Goal: Information Seeking & Learning: Learn about a topic

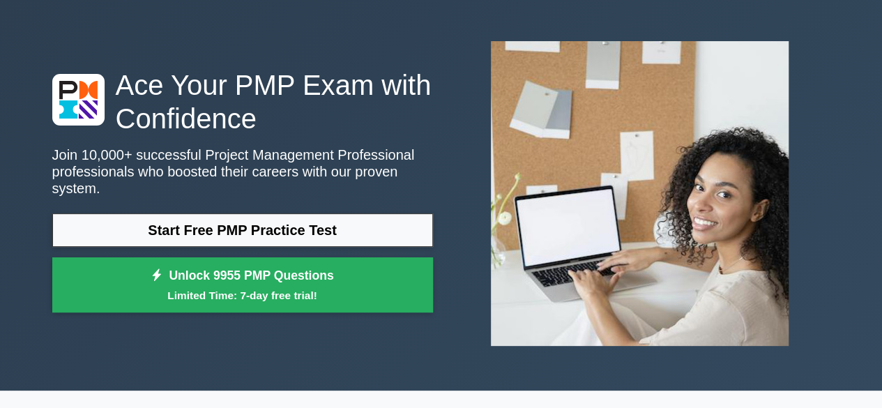
scroll to position [70, 0]
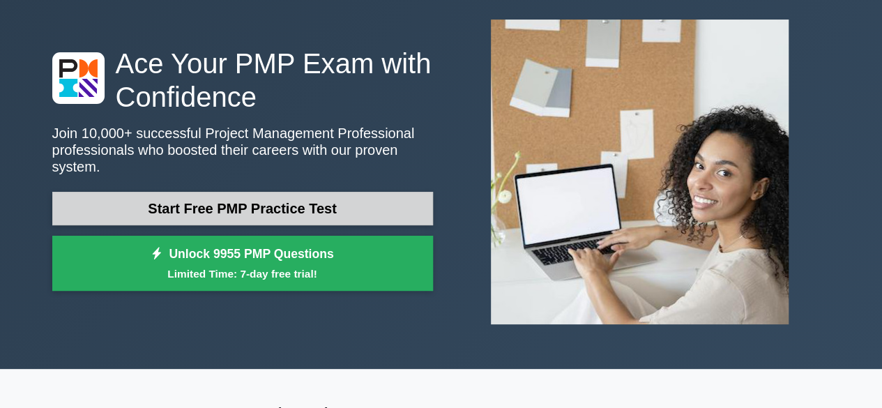
click at [258, 203] on link "Start Free PMP Practice Test" at bounding box center [242, 208] width 381 height 33
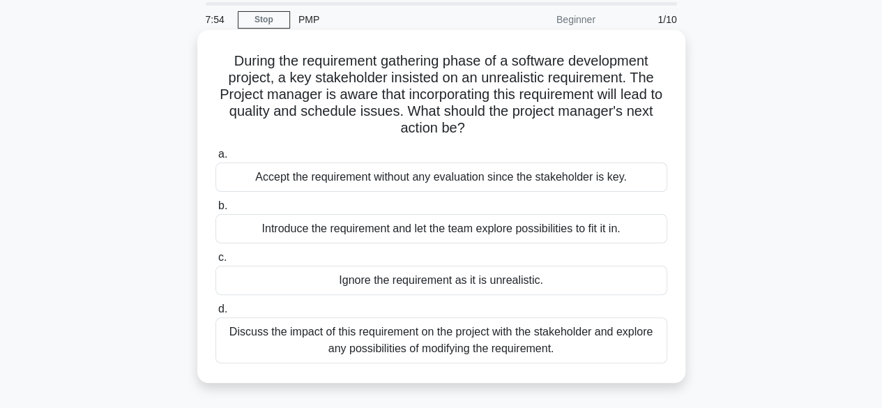
scroll to position [70, 0]
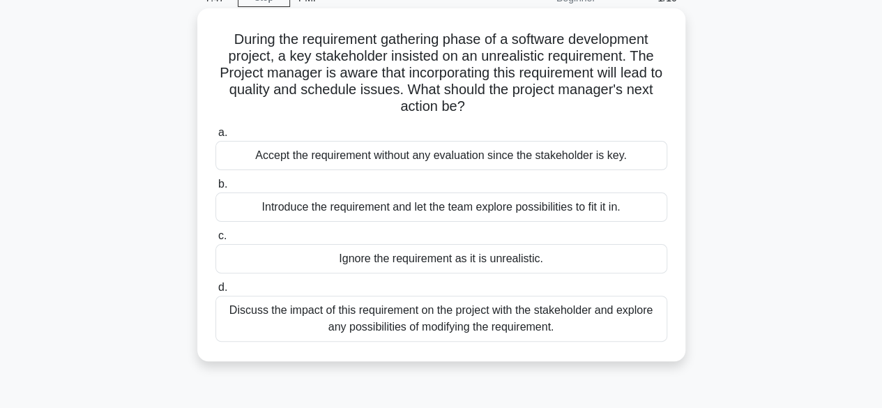
click at [395, 321] on div "Discuss the impact of this requirement on the project with the stakeholder and …" at bounding box center [441, 319] width 452 height 46
click at [215, 292] on input "d. Discuss the impact of this requirement on the project with the stakeholder a…" at bounding box center [215, 287] width 0 height 9
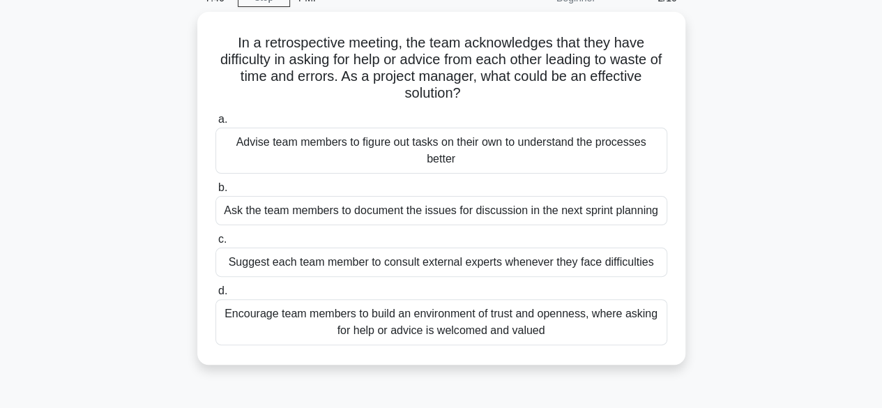
scroll to position [0, 0]
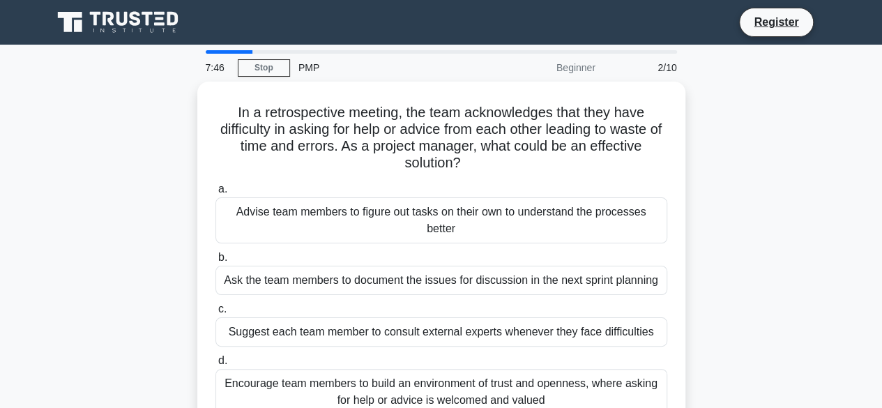
click at [395, 321] on div "Suggest each team member to consult external experts whenever they face difficu…" at bounding box center [441, 331] width 452 height 29
click at [215, 314] on input "c. Suggest each team member to consult external experts whenever they face diff…" at bounding box center [215, 309] width 0 height 9
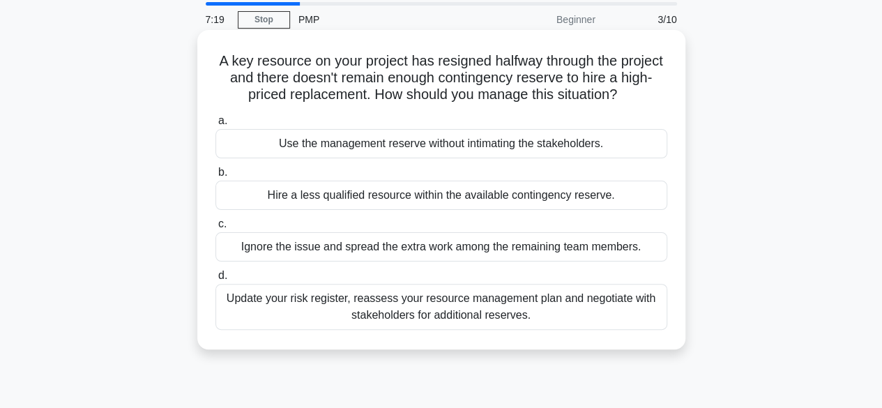
scroll to position [70, 0]
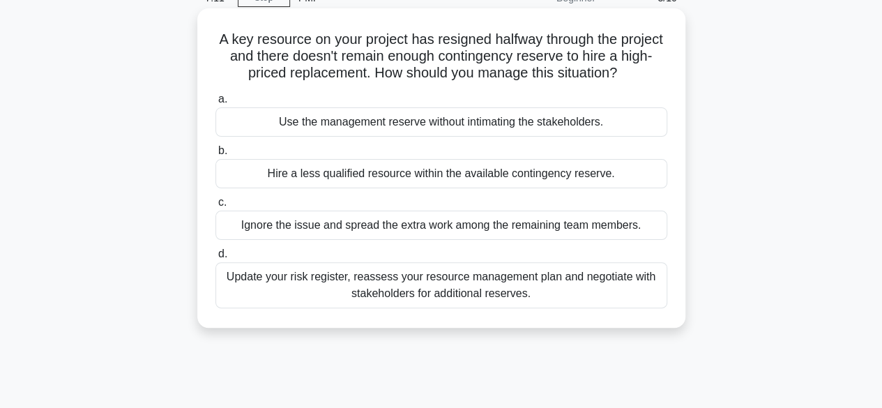
click at [393, 284] on div "Update your risk register, reassess your resource management plan and negotiate…" at bounding box center [441, 285] width 452 height 46
click at [215, 259] on input "d. Update your risk register, reassess your resource management plan and negoti…" at bounding box center [215, 254] width 0 height 9
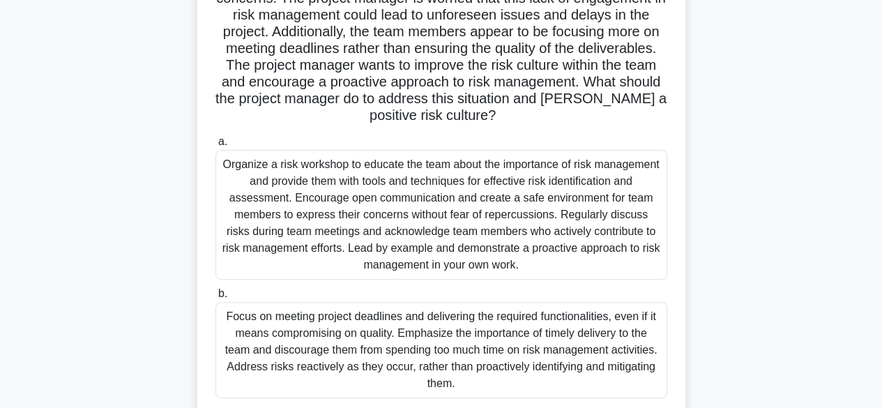
scroll to position [209, 0]
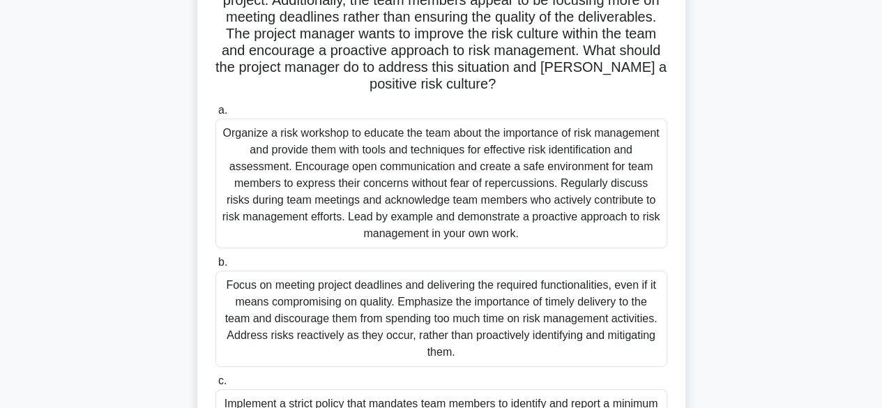
click at [392, 175] on div "Organize a risk workshop to educate the team about the importance of risk manag…" at bounding box center [441, 184] width 452 height 130
click at [215, 115] on input "a. Organize a risk workshop to educate the team about the importance of risk ma…" at bounding box center [215, 110] width 0 height 9
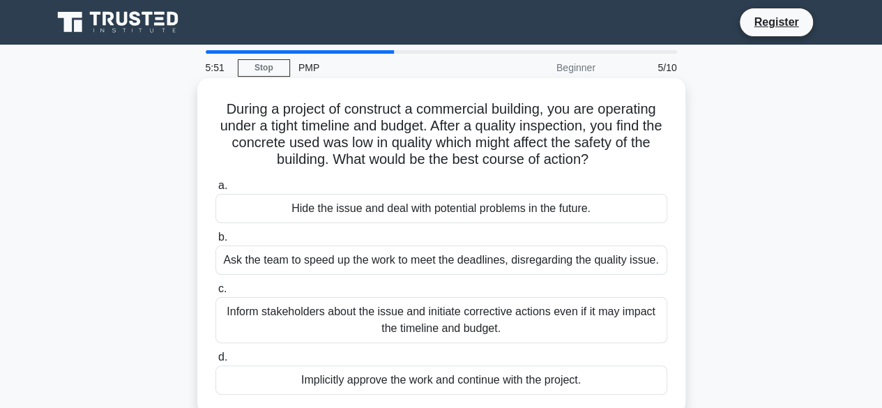
scroll to position [70, 0]
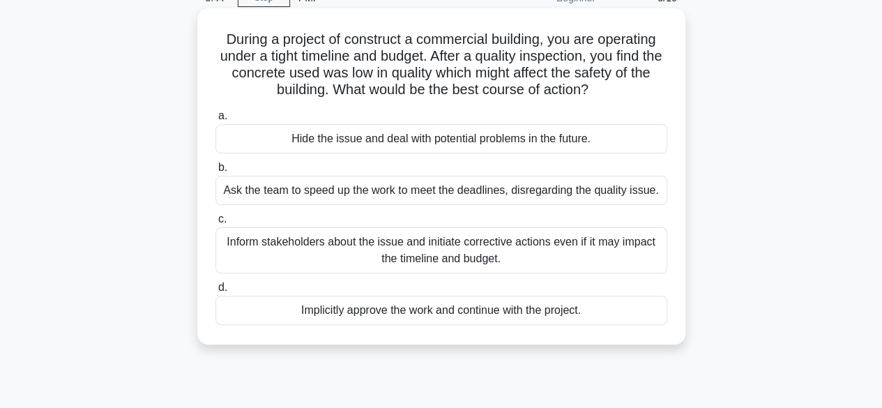
click at [400, 250] on div "Inform stakeholders about the issue and initiate corrective actions even if it …" at bounding box center [441, 250] width 452 height 46
click at [215, 224] on input "c. Inform stakeholders about the issue and initiate corrective actions even if …" at bounding box center [215, 219] width 0 height 9
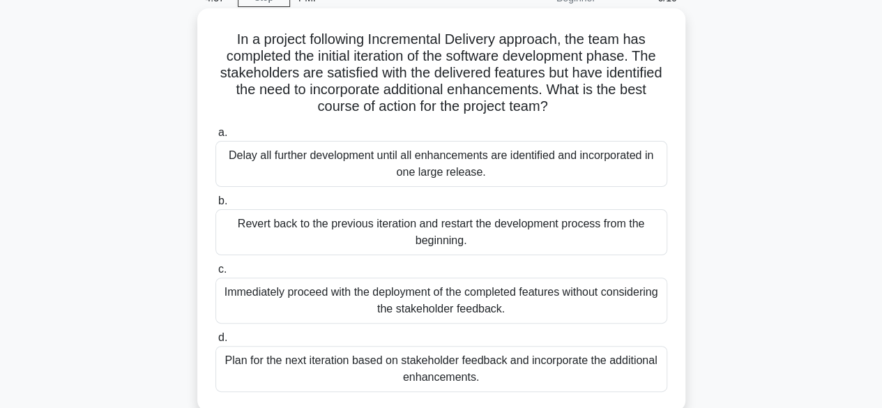
scroll to position [139, 0]
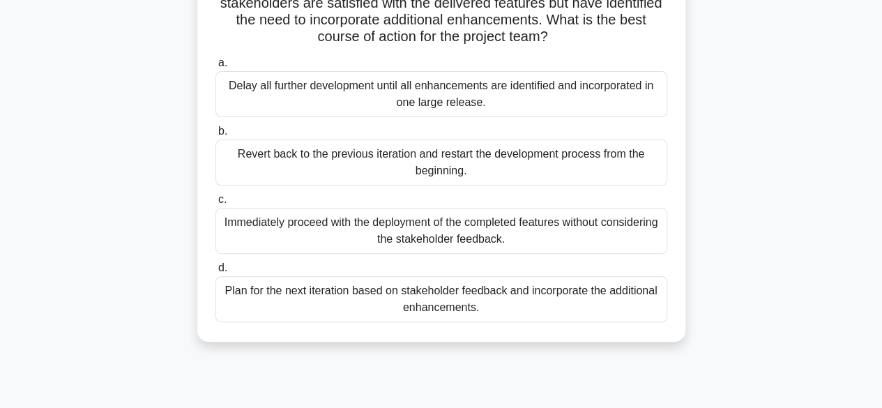
click at [426, 295] on div "Plan for the next iteration based on stakeholder feedback and incorporate the a…" at bounding box center [441, 299] width 452 height 46
click at [215, 273] on input "d. Plan for the next iteration based on stakeholder feedback and incorporate th…" at bounding box center [215, 268] width 0 height 9
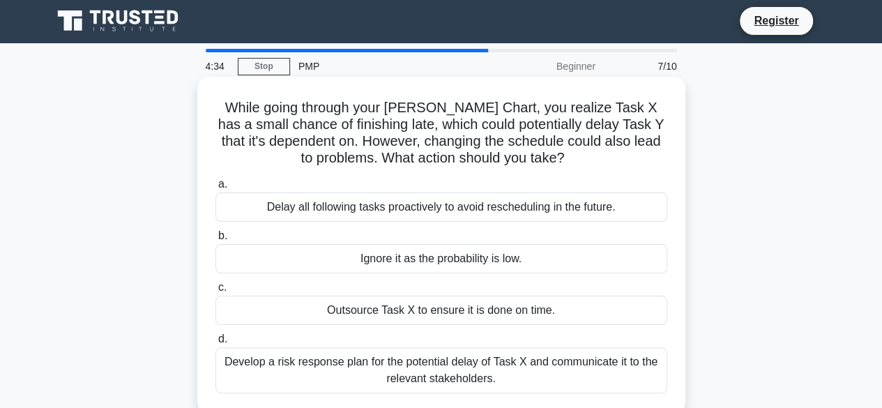
scroll to position [0, 0]
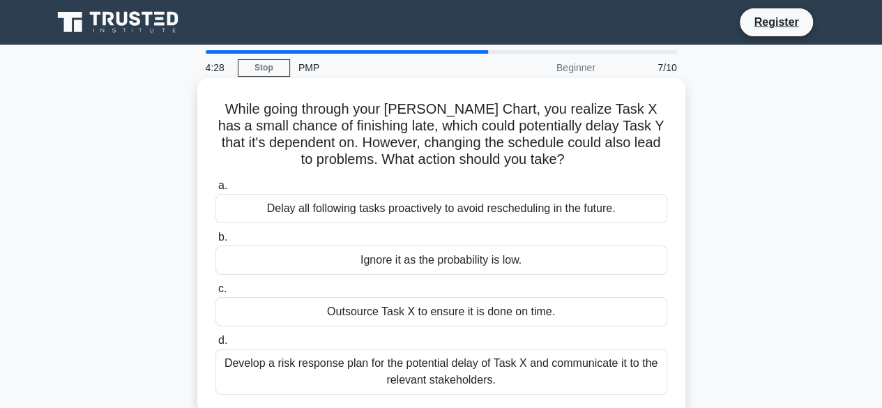
click at [420, 363] on div "Develop a risk response plan for the potential delay of Task X and communicate …" at bounding box center [441, 372] width 452 height 46
click at [215, 345] on input "d. Develop a risk response plan for the potential delay of Task X and communica…" at bounding box center [215, 340] width 0 height 9
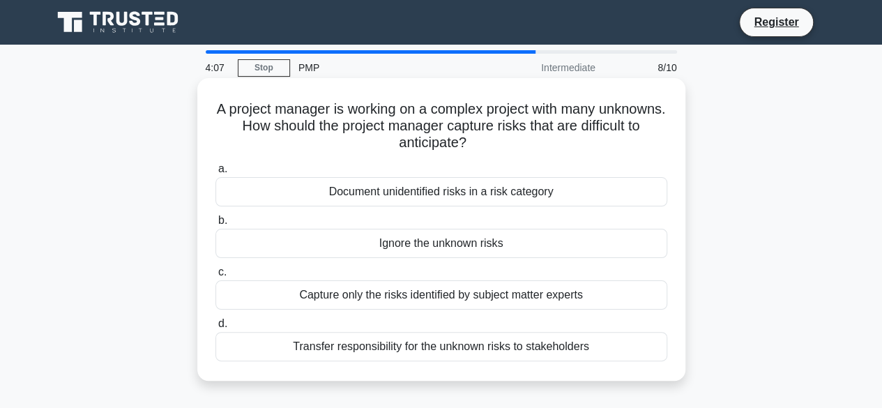
click at [445, 299] on div "Capture only the risks identified by subject matter experts" at bounding box center [441, 294] width 452 height 29
click at [215, 277] on input "c. Capture only the risks identified by subject matter experts" at bounding box center [215, 272] width 0 height 9
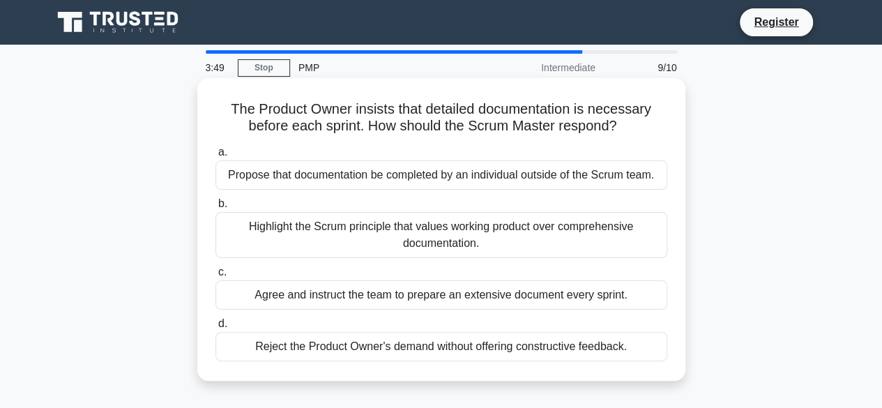
click at [432, 341] on div "Reject the Product Owner's demand without offering constructive feedback." at bounding box center [441, 346] width 452 height 29
click at [215, 328] on input "d. Reject the Product Owner's demand without offering constructive feedback." at bounding box center [215, 323] width 0 height 9
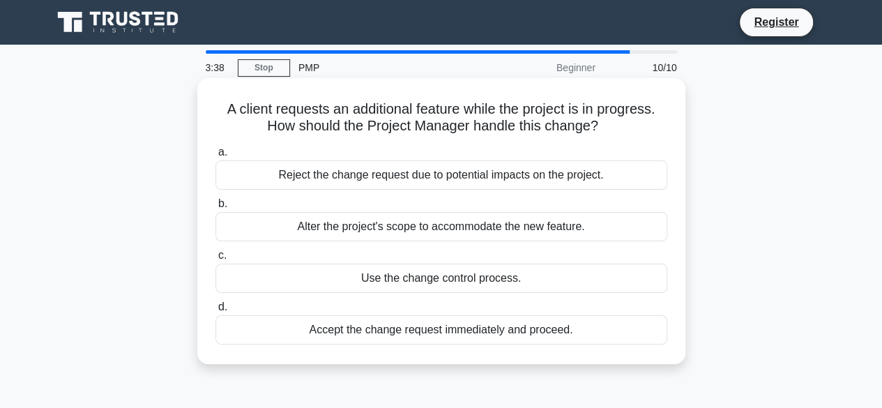
click at [430, 327] on div "Accept the change request immediately and proceed." at bounding box center [441, 329] width 452 height 29
click at [215, 312] on input "d. Accept the change request immediately and proceed." at bounding box center [215, 307] width 0 height 9
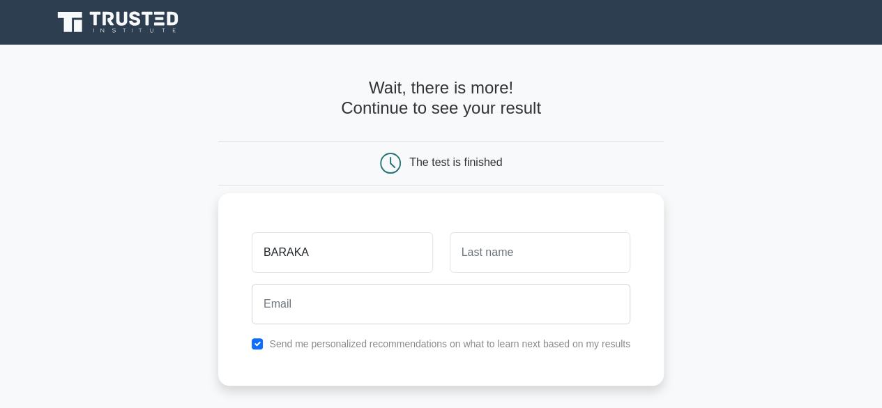
type input "BARAKA"
click at [471, 246] on input "text" at bounding box center [540, 252] width 181 height 40
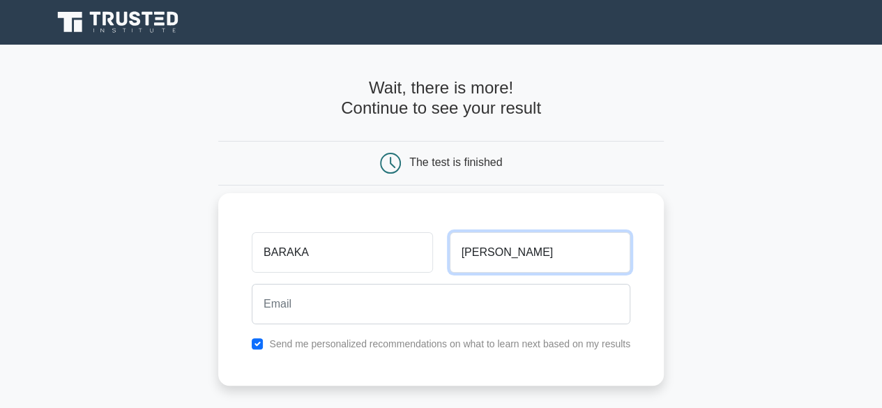
type input "JAMES"
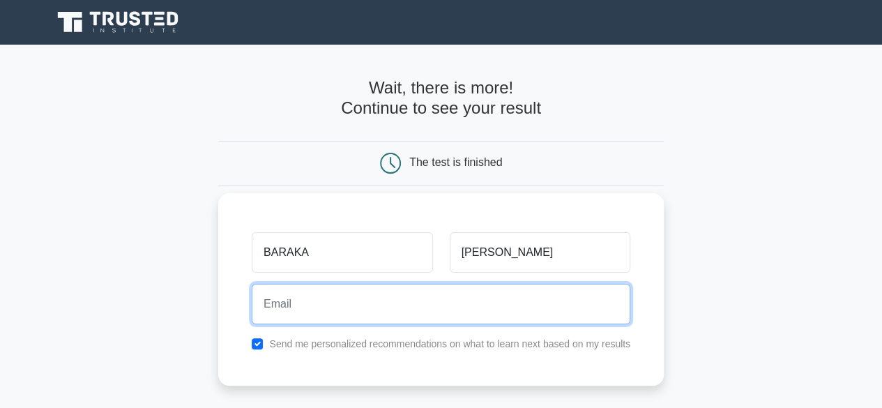
click at [432, 302] on input "email" at bounding box center [441, 304] width 379 height 40
type input "baraka.abiero@gmail.com"
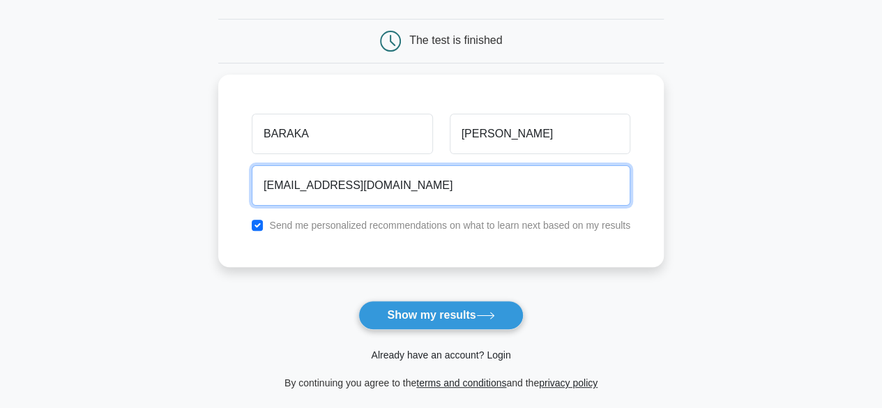
scroll to position [139, 0]
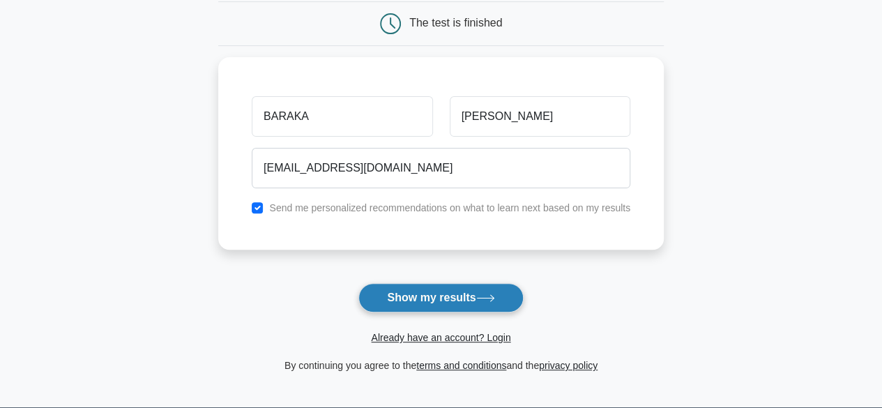
click at [407, 298] on button "Show my results" at bounding box center [440, 297] width 165 height 29
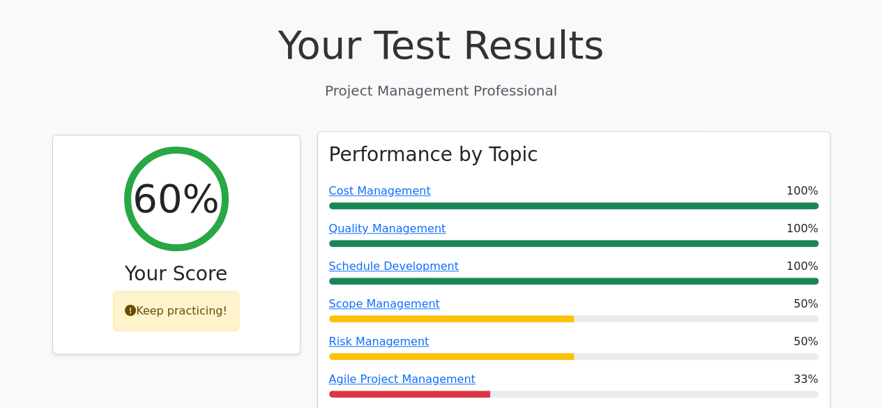
scroll to position [488, 0]
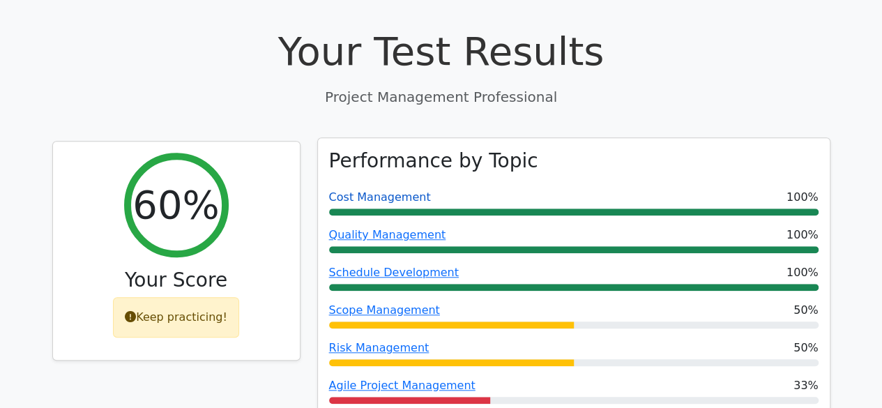
click at [388, 190] on link "Cost Management" at bounding box center [380, 196] width 102 height 13
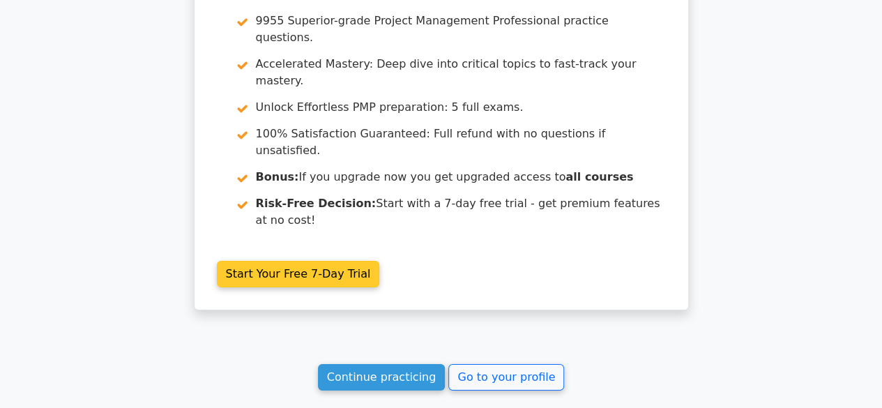
scroll to position [2477, 0]
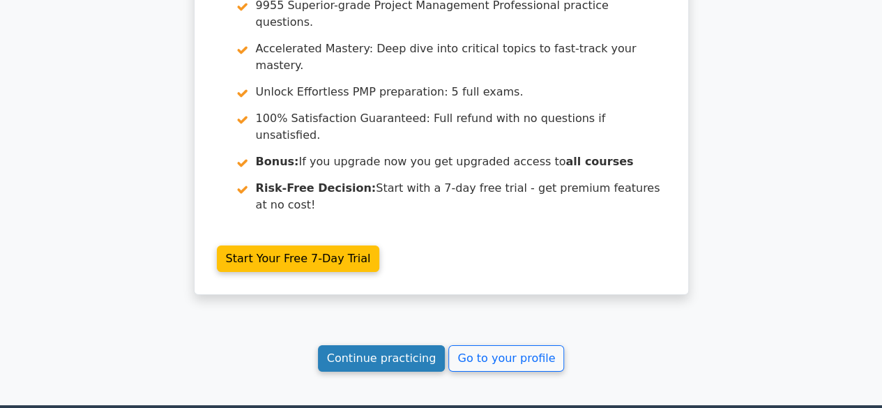
click at [390, 345] on link "Continue practicing" at bounding box center [382, 358] width 128 height 26
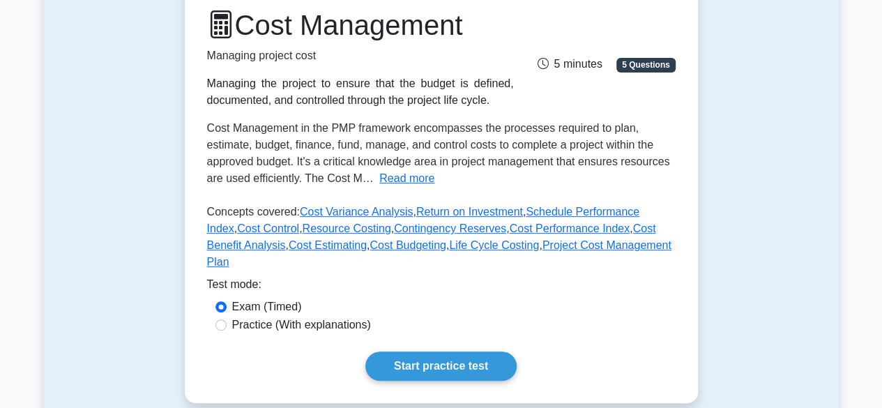
scroll to position [209, 0]
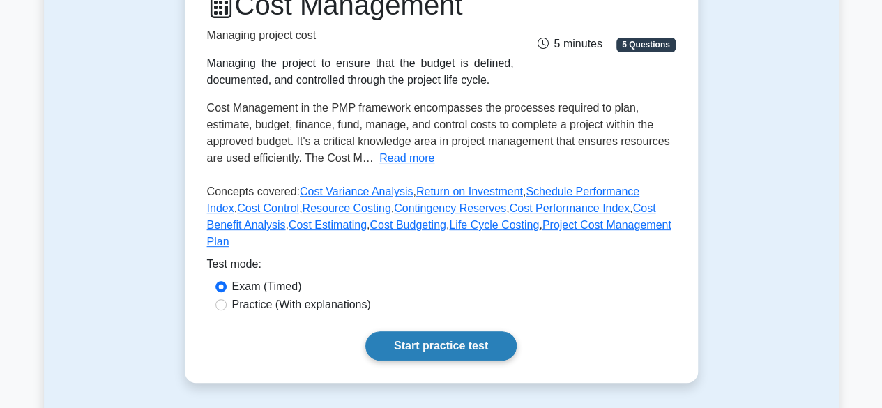
click at [442, 331] on link "Start practice test" at bounding box center [440, 345] width 151 height 29
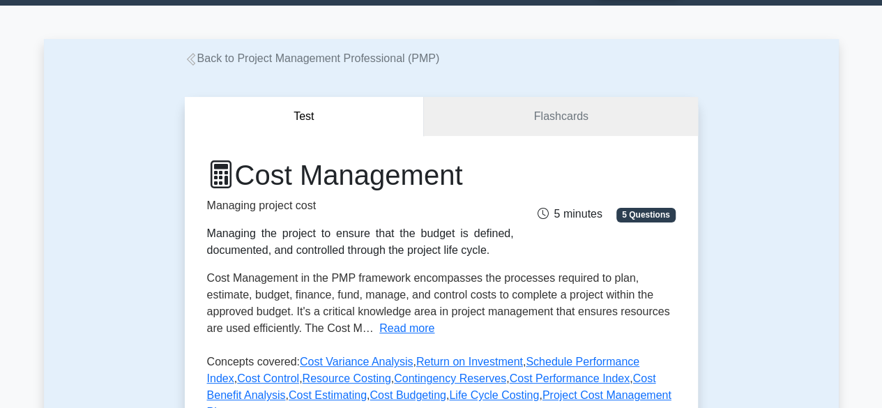
scroll to position [0, 0]
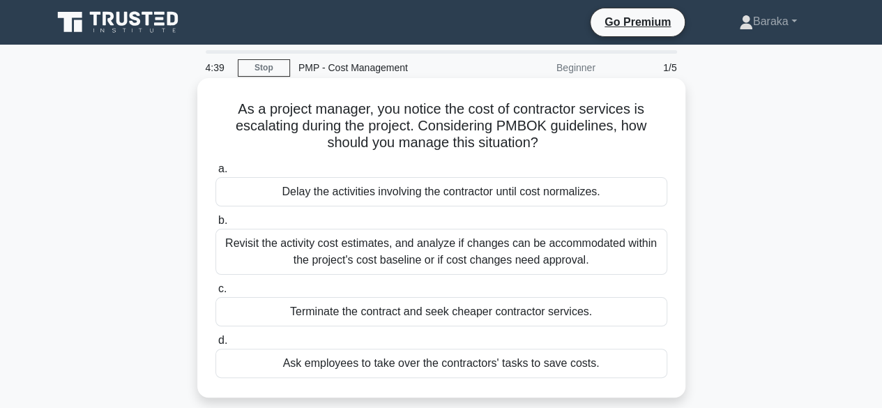
click at [418, 261] on div "Revisit the activity cost estimates, and analyze if changes can be accommodated…" at bounding box center [441, 252] width 452 height 46
click at [215, 225] on input "b. Revisit the activity cost estimates, and analyze if changes can be accommoda…" at bounding box center [215, 220] width 0 height 9
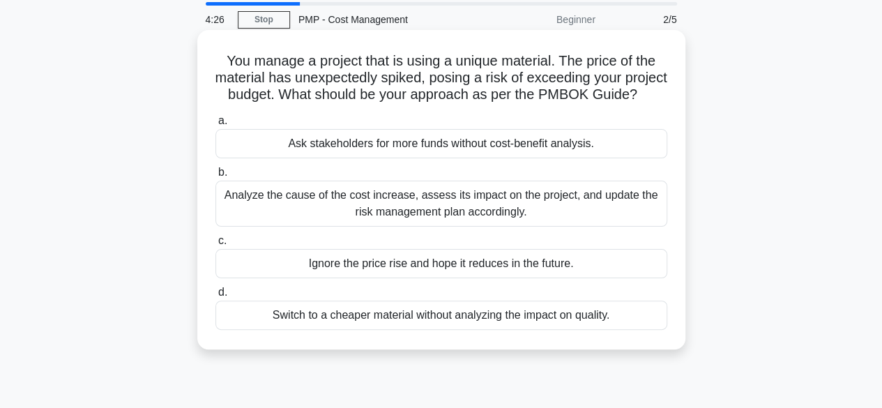
scroll to position [70, 0]
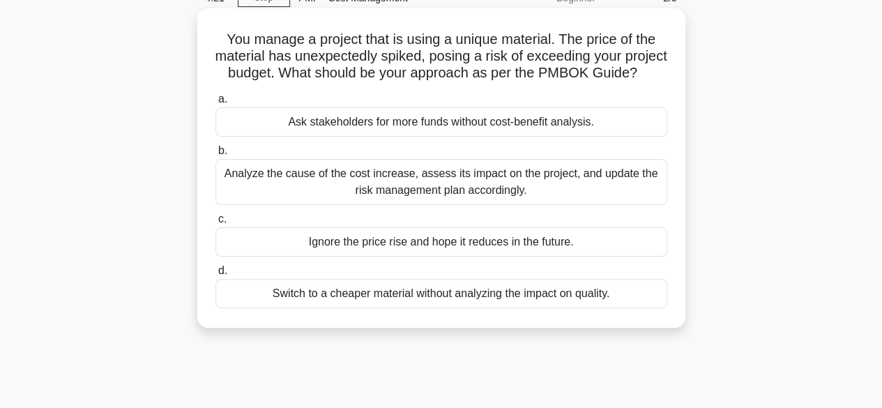
click at [409, 202] on div "Analyze the cause of the cost increase, assess its impact on the project, and u…" at bounding box center [441, 182] width 452 height 46
click at [215, 155] on input "b. Analyze the cause of the cost increase, assess its impact on the project, an…" at bounding box center [215, 150] width 0 height 9
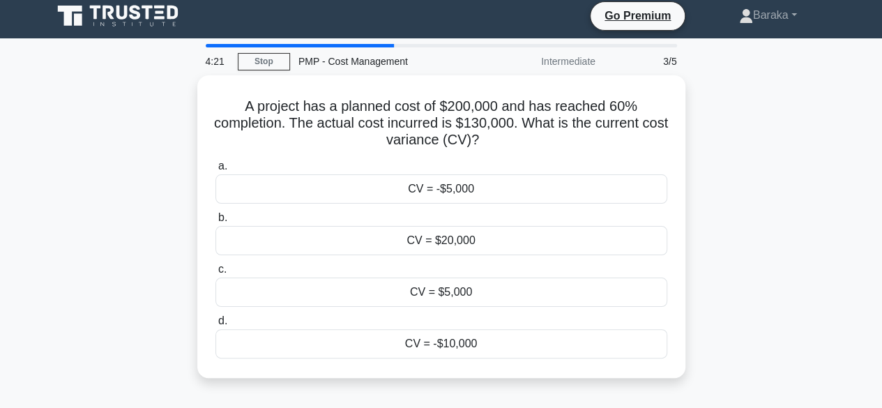
scroll to position [0, 0]
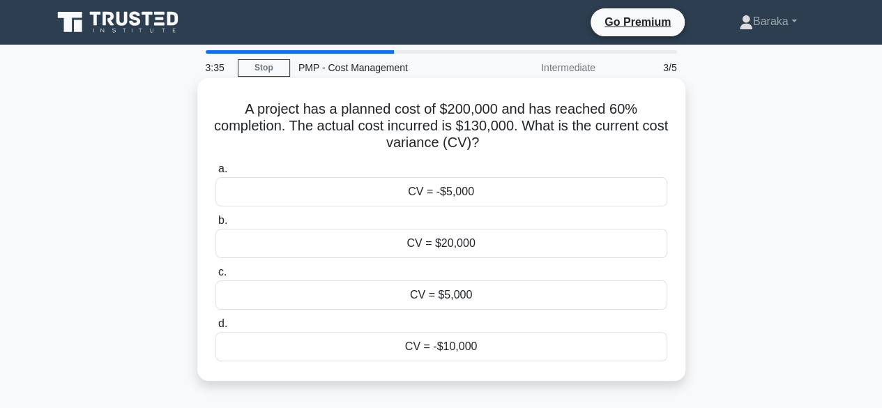
click at [427, 344] on div "CV = -$10,000" at bounding box center [441, 346] width 452 height 29
click at [215, 328] on input "d. CV = -$10,000" at bounding box center [215, 323] width 0 height 9
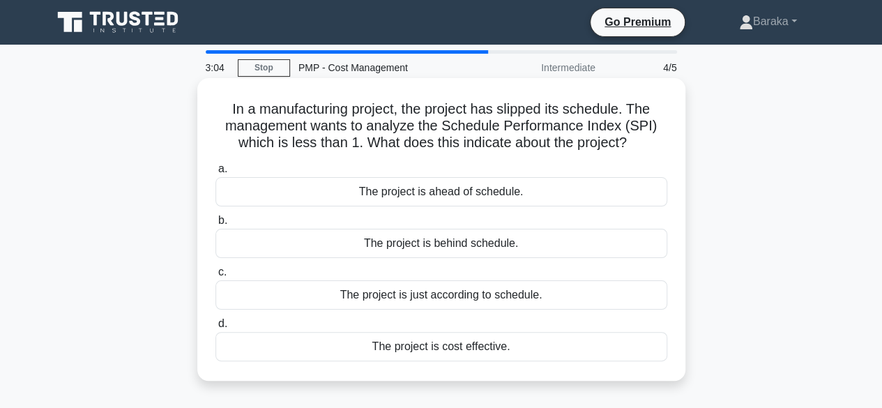
click at [457, 348] on div "The project is cost effective." at bounding box center [441, 346] width 452 height 29
click at [215, 328] on input "d. The project is cost effective." at bounding box center [215, 323] width 0 height 9
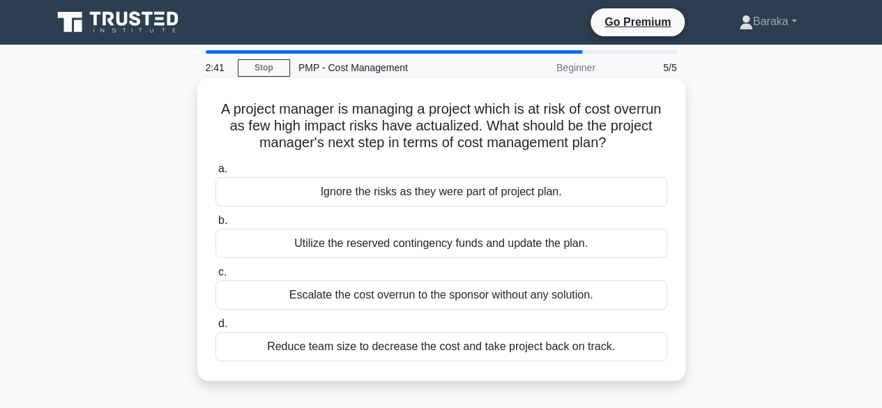
click at [387, 347] on div "Reduce team size to decrease the cost and take project back on track." at bounding box center [441, 346] width 452 height 29
click at [215, 328] on input "d. Reduce team size to decrease the cost and take project back on track." at bounding box center [215, 323] width 0 height 9
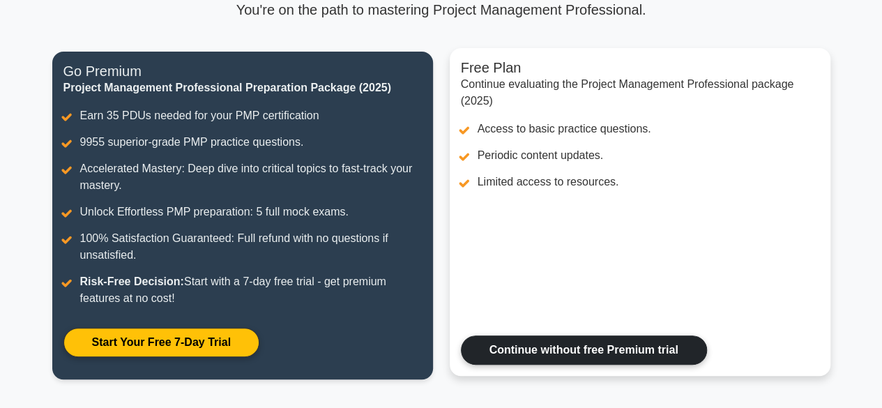
scroll to position [209, 0]
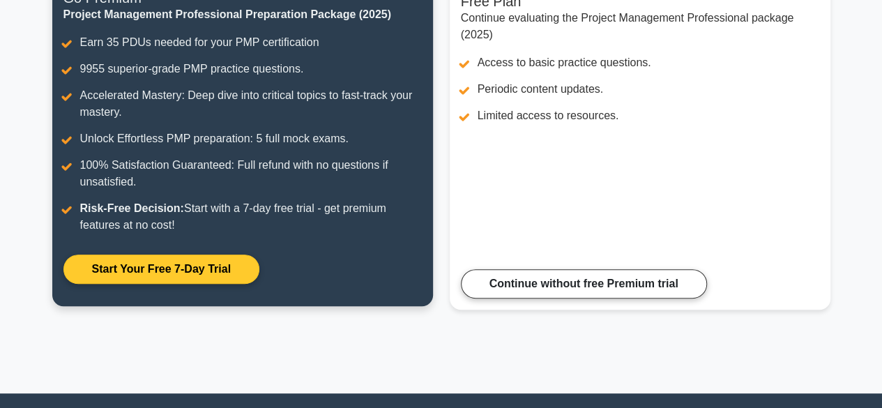
click at [190, 271] on link "Start Your Free 7-Day Trial" at bounding box center [161, 269] width 196 height 29
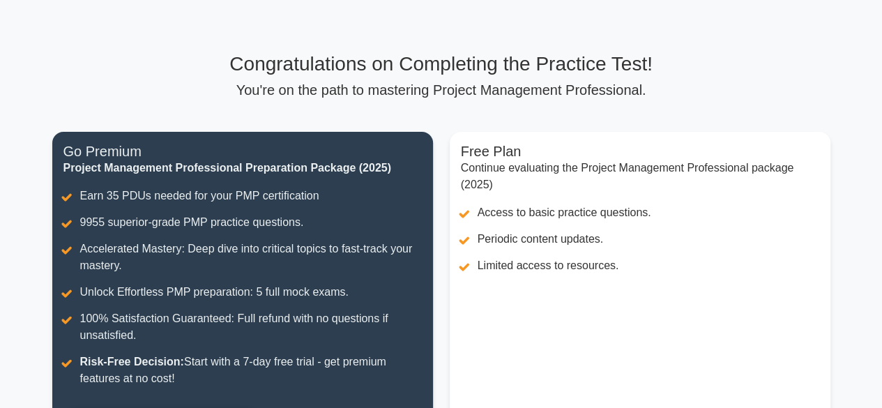
scroll to position [0, 0]
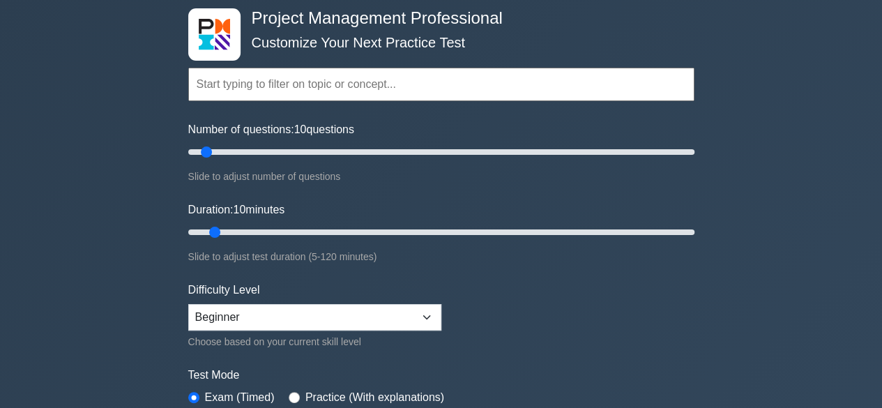
scroll to position [139, 0]
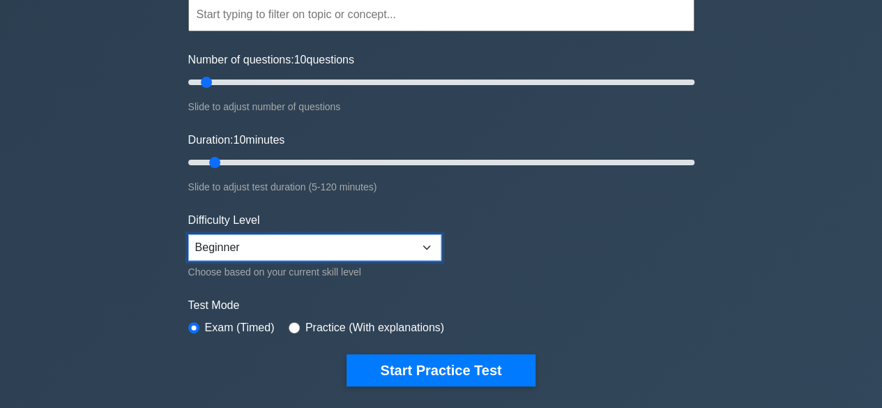
click at [422, 242] on select "Beginner Intermediate Expert" at bounding box center [314, 247] width 253 height 26
click at [188, 234] on select "Beginner Intermediate Expert" at bounding box center [314, 247] width 253 height 26
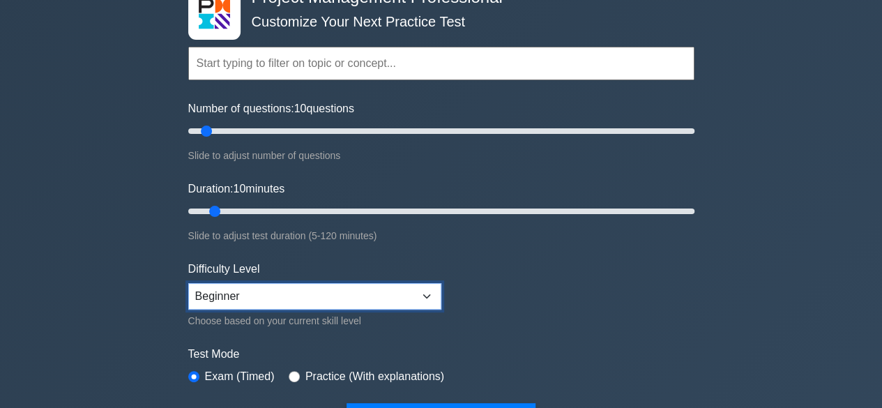
scroll to position [70, 0]
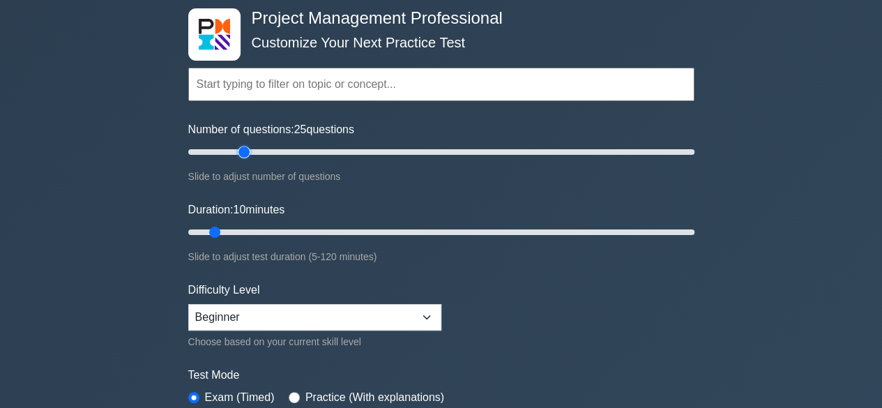
drag, startPoint x: 206, startPoint y: 148, endPoint x: 240, endPoint y: 153, distance: 34.6
type input "25"
click at [240, 153] on input "Number of questions: 25 questions" at bounding box center [441, 152] width 506 height 17
drag, startPoint x: 216, startPoint y: 229, endPoint x: 284, endPoint y: 225, distance: 67.8
type input "25"
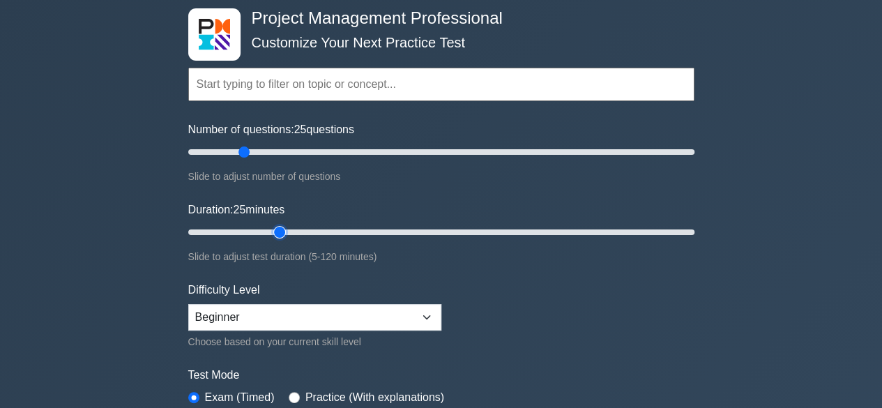
click at [284, 225] on input "Duration: 25 minutes" at bounding box center [441, 232] width 506 height 17
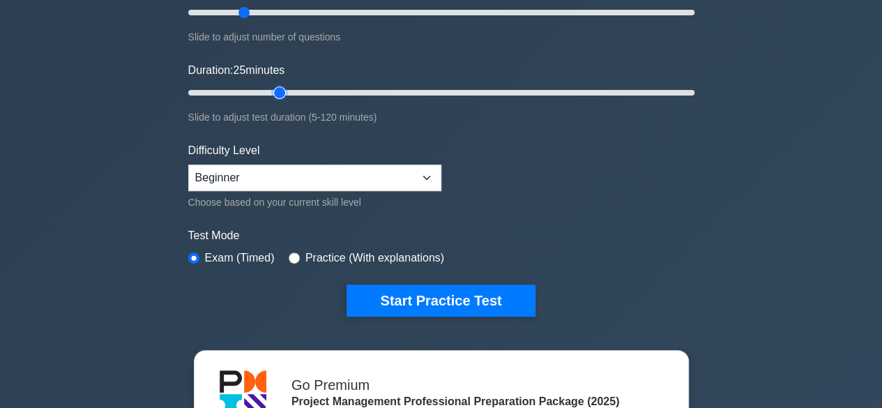
scroll to position [279, 0]
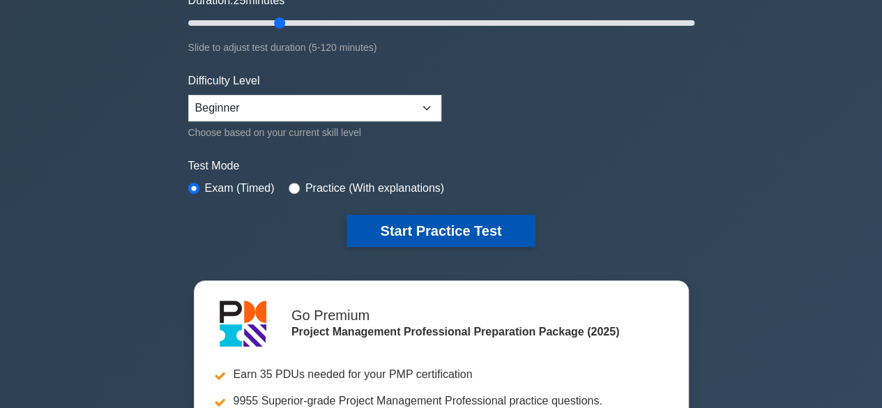
click at [397, 222] on button "Start Practice Test" at bounding box center [441, 231] width 188 height 32
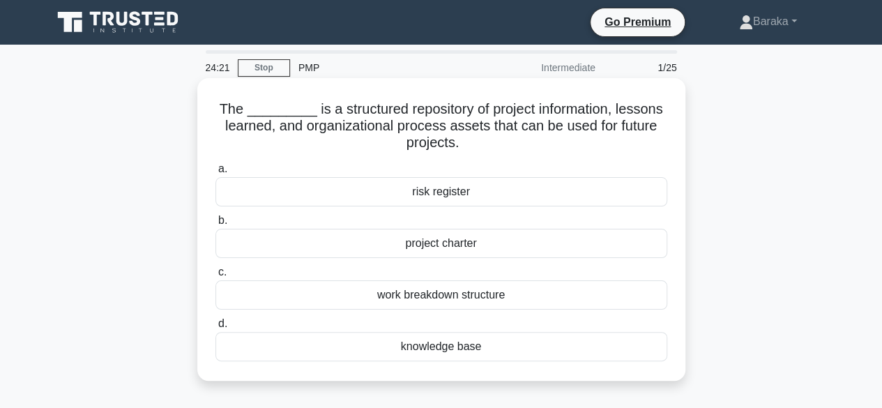
click at [444, 296] on div "work breakdown structure" at bounding box center [441, 294] width 452 height 29
click at [215, 277] on input "c. work breakdown structure" at bounding box center [215, 272] width 0 height 9
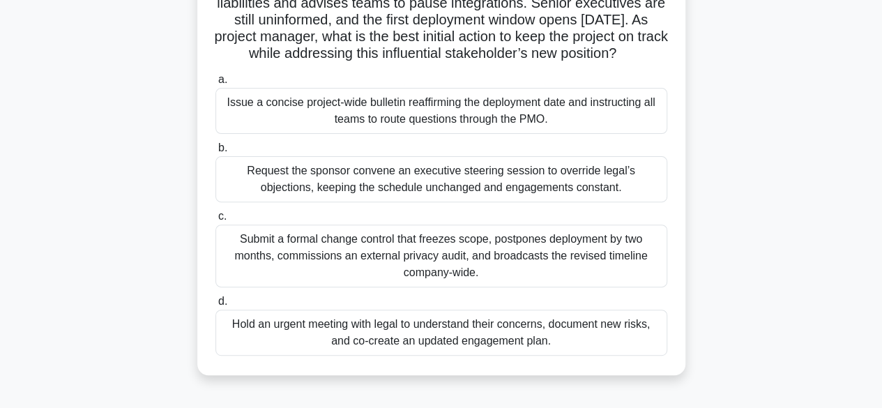
scroll to position [70, 0]
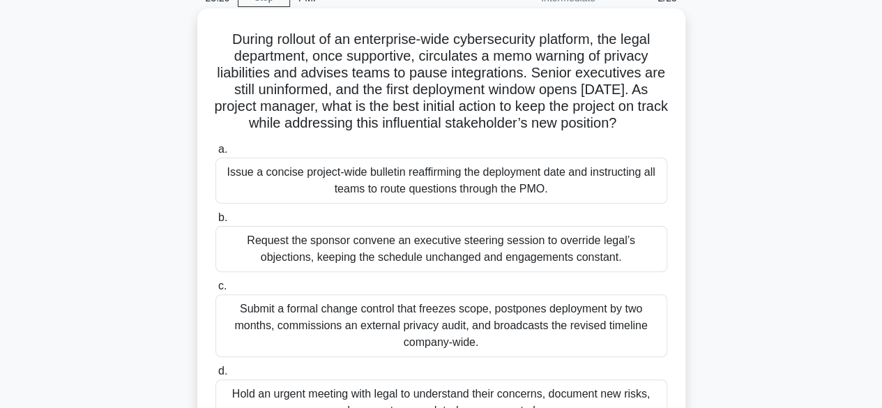
click at [393, 190] on div "Issue a concise project-wide bulletin reaffirming the deployment date and instr…" at bounding box center [441, 181] width 452 height 46
click at [215, 154] on input "a. Issue a concise project-wide bulletin reaffirming the deployment date and in…" at bounding box center [215, 149] width 0 height 9
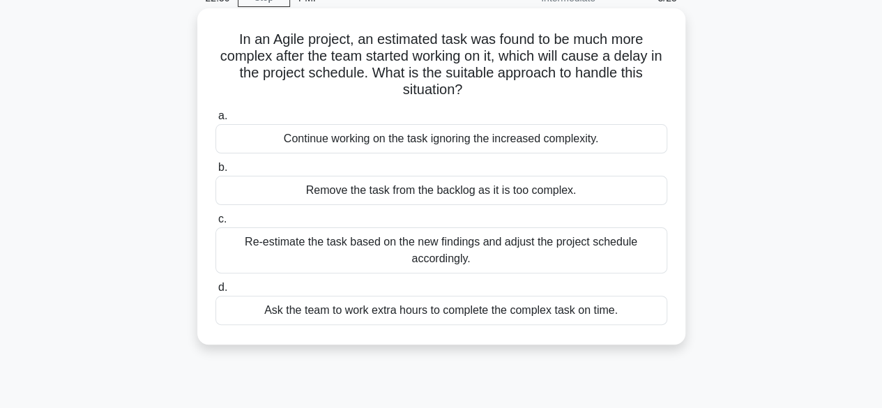
click at [443, 256] on div "Re-estimate the task based on the new findings and adjust the project schedule …" at bounding box center [441, 250] width 452 height 46
click at [215, 224] on input "c. Re-estimate the task based on the new findings and adjust the project schedu…" at bounding box center [215, 219] width 0 height 9
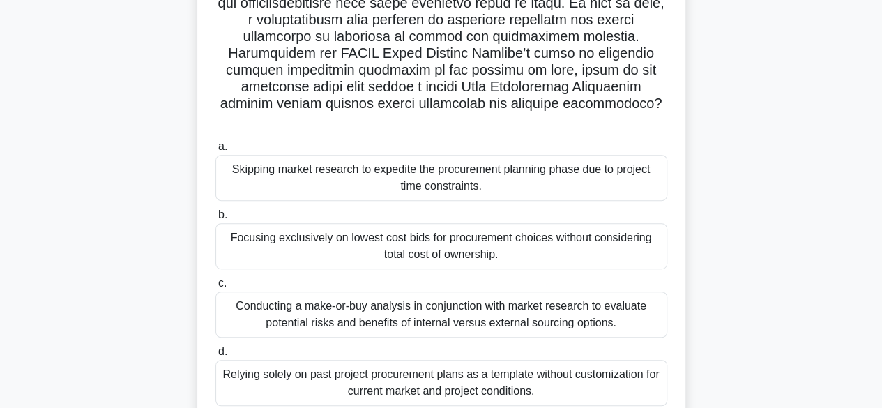
scroll to position [279, 0]
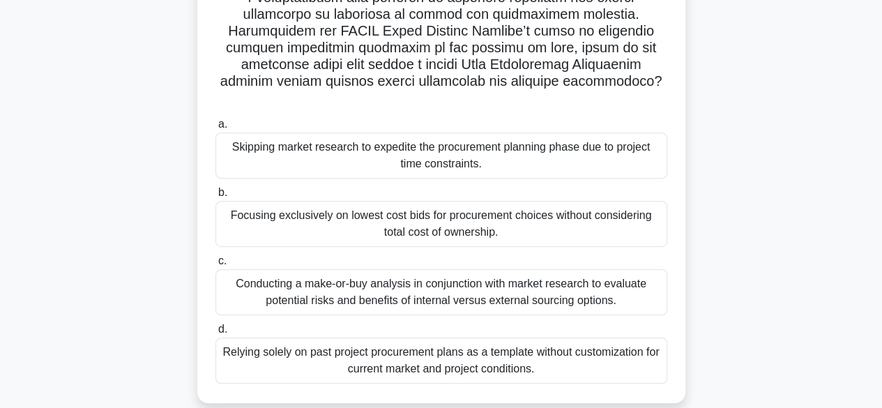
click at [400, 284] on div "Conducting a make-or-buy analysis in conjunction with market research to evalua…" at bounding box center [441, 292] width 452 height 46
click at [215, 266] on input "c. Conducting a make-or-buy analysis in conjunction with market research to eva…" at bounding box center [215, 261] width 0 height 9
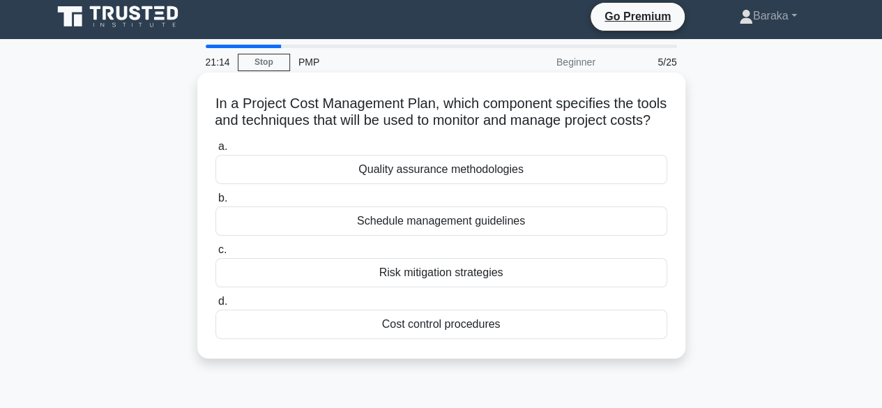
scroll to position [0, 0]
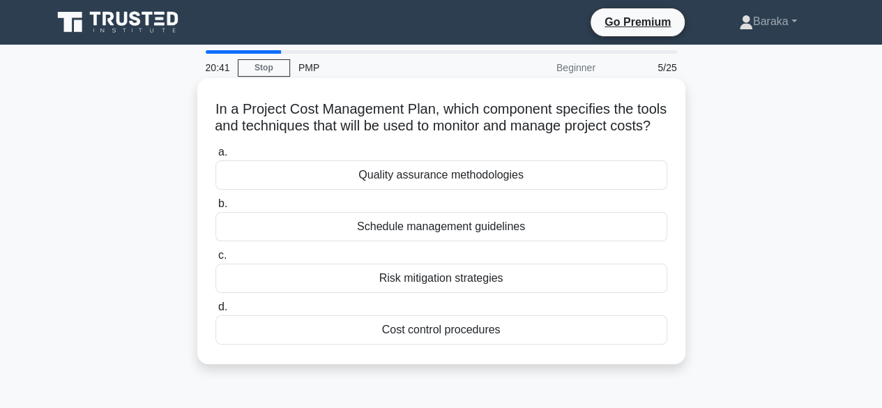
click at [442, 344] on div "Cost control procedures" at bounding box center [441, 329] width 452 height 29
click at [215, 312] on input "d. Cost control procedures" at bounding box center [215, 307] width 0 height 9
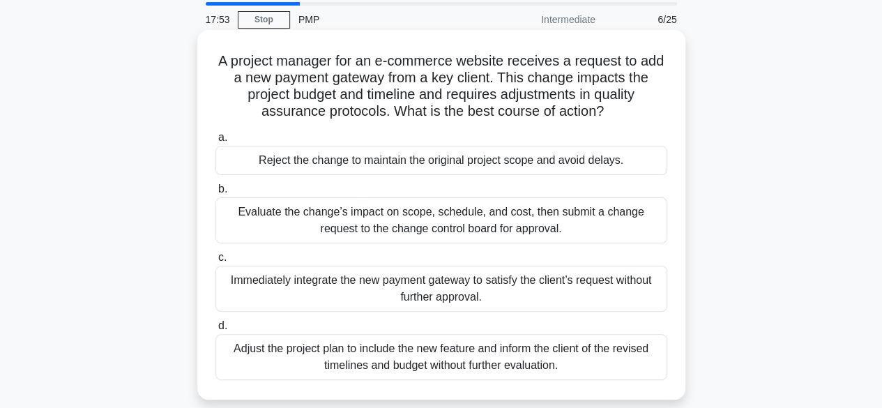
scroll to position [70, 0]
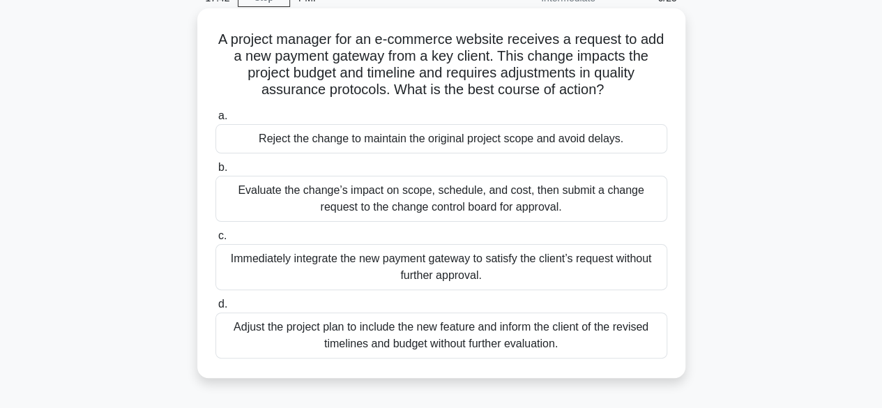
click at [427, 345] on div "Adjust the project plan to include the new feature and inform the client of the…" at bounding box center [441, 335] width 452 height 46
click at [215, 309] on input "d. Adjust the project plan to include the new feature and inform the client of …" at bounding box center [215, 304] width 0 height 9
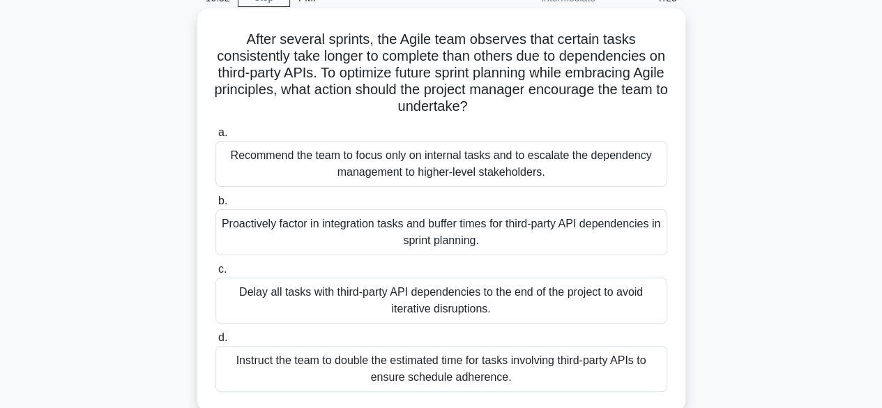
click at [425, 231] on div "Proactively factor in integration tasks and buffer times for third-party API de…" at bounding box center [441, 232] width 452 height 46
click at [215, 206] on input "b. Proactively factor in integration tasks and buffer times for third-party API…" at bounding box center [215, 201] width 0 height 9
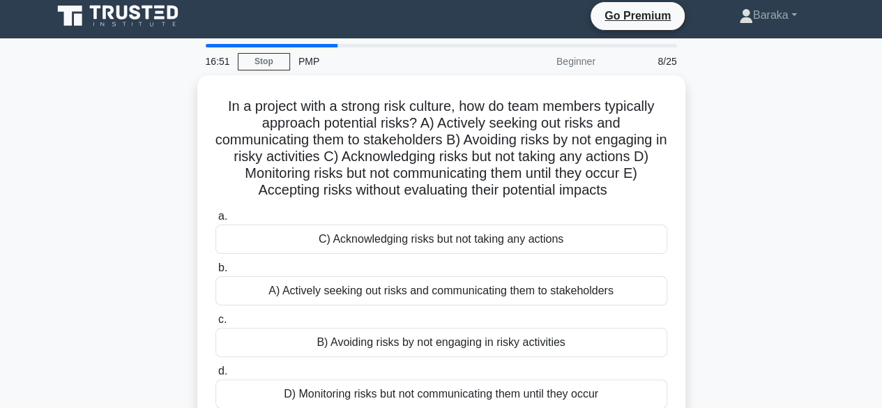
scroll to position [0, 0]
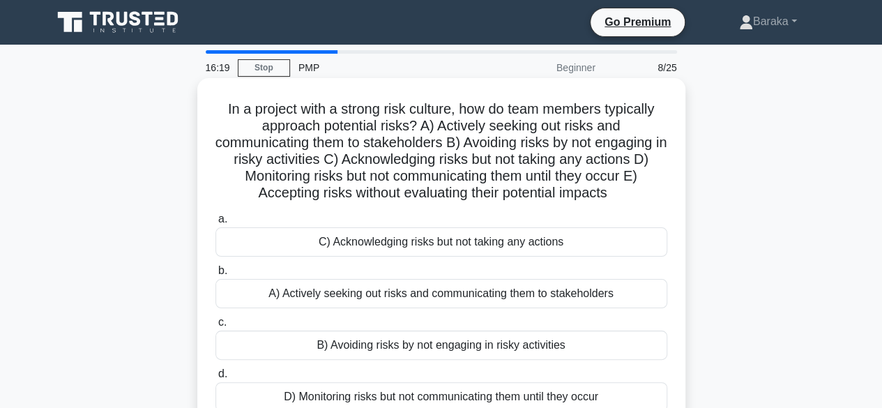
click at [428, 298] on div "A) Actively seeking out risks and communicating them to stakeholders" at bounding box center [441, 293] width 452 height 29
click at [215, 275] on input "b. A) Actively seeking out risks and communicating them to stakeholders" at bounding box center [215, 270] width 0 height 9
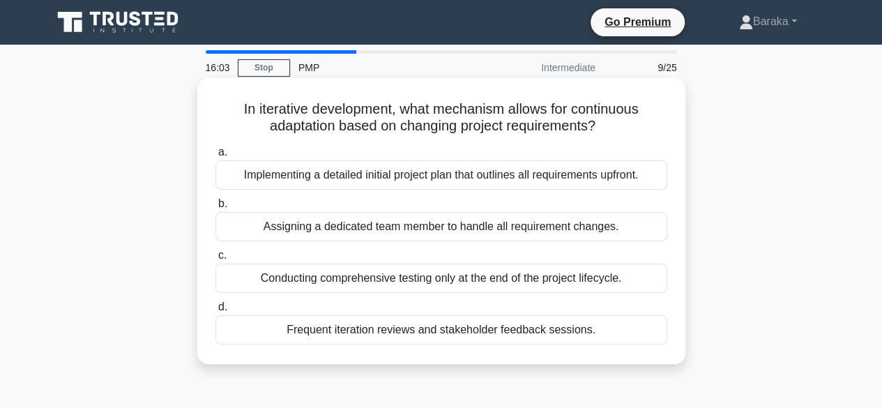
click at [413, 334] on div "Frequent iteration reviews and stakeholder feedback sessions." at bounding box center [441, 329] width 452 height 29
click at [215, 312] on input "d. Frequent iteration reviews and stakeholder feedback sessions." at bounding box center [215, 307] width 0 height 9
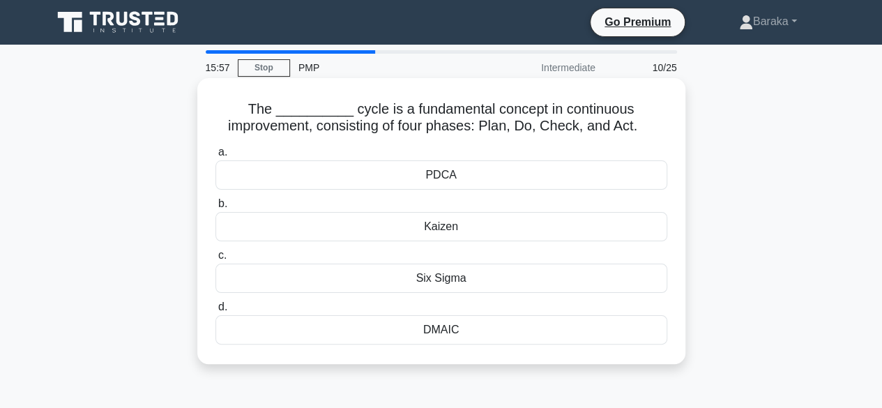
click at [441, 173] on div "PDCA" at bounding box center [441, 174] width 452 height 29
click at [215, 157] on input "a. PDCA" at bounding box center [215, 152] width 0 height 9
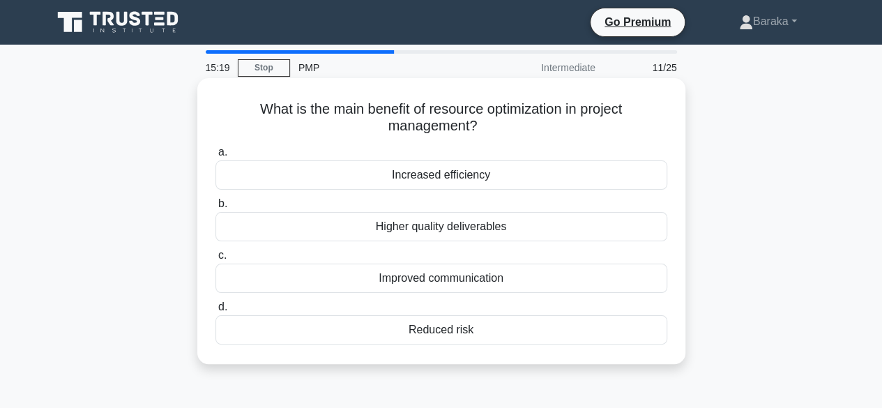
click at [450, 183] on div "Increased efficiency" at bounding box center [441, 174] width 452 height 29
click at [215, 157] on input "a. Increased efficiency" at bounding box center [215, 152] width 0 height 9
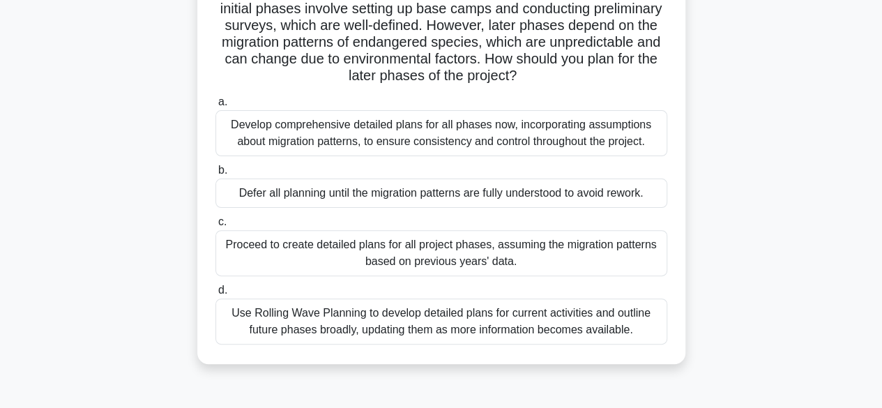
scroll to position [139, 0]
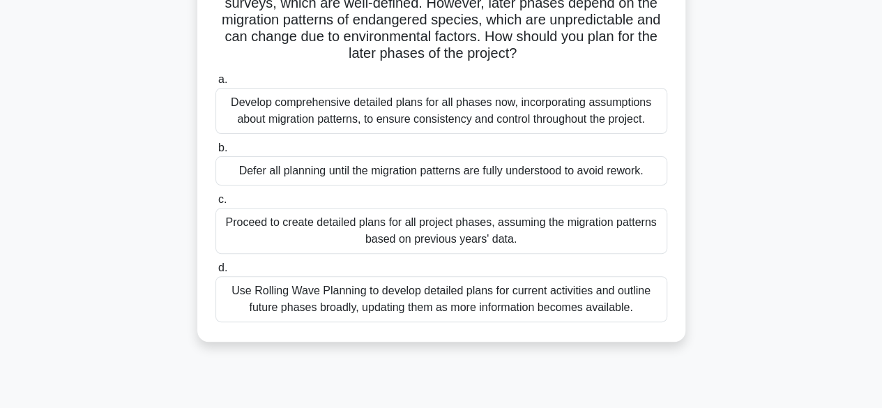
click at [363, 115] on div "Develop comprehensive detailed plans for all phases now, incorporating assumpti…" at bounding box center [441, 111] width 452 height 46
click at [215, 84] on input "a. Develop comprehensive detailed plans for all phases now, incorporating assum…" at bounding box center [215, 79] width 0 height 9
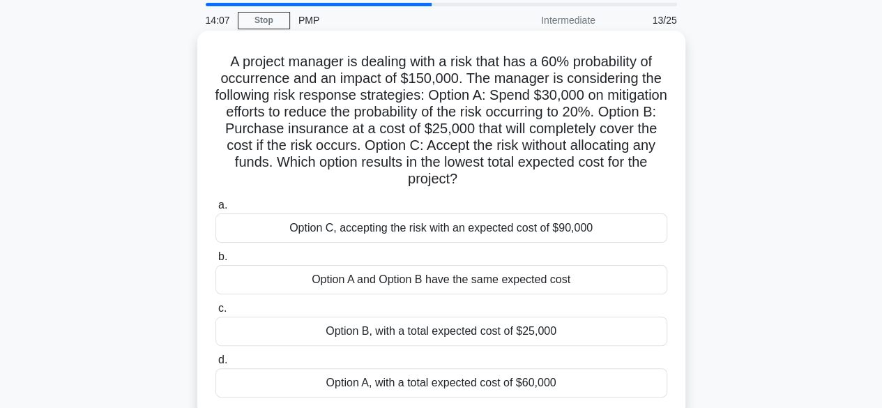
scroll to position [70, 0]
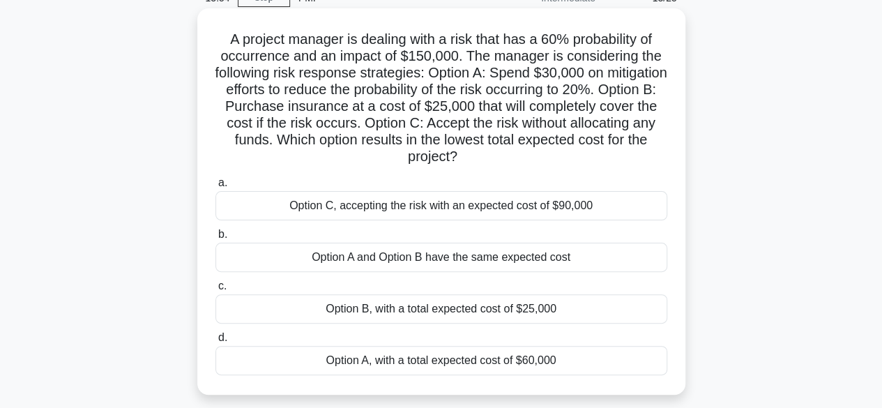
click at [470, 208] on div "Option C, accepting the risk with an expected cost of $90,000" at bounding box center [441, 205] width 452 height 29
click at [215, 188] on input "a. Option C, accepting the risk with an expected cost of $90,000" at bounding box center [215, 183] width 0 height 9
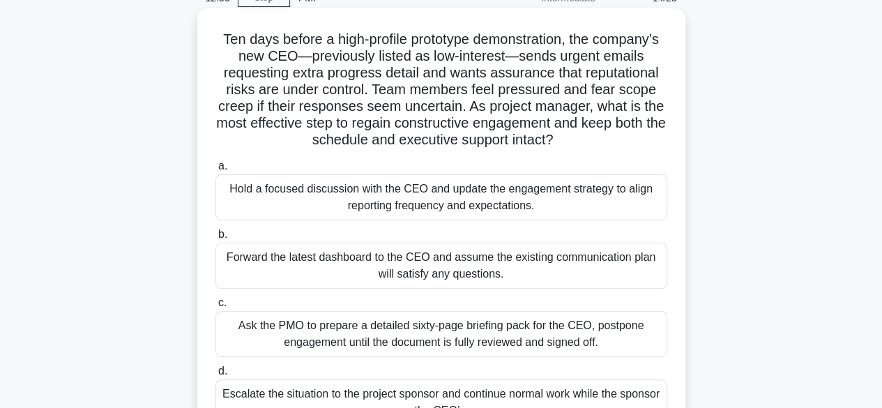
scroll to position [139, 0]
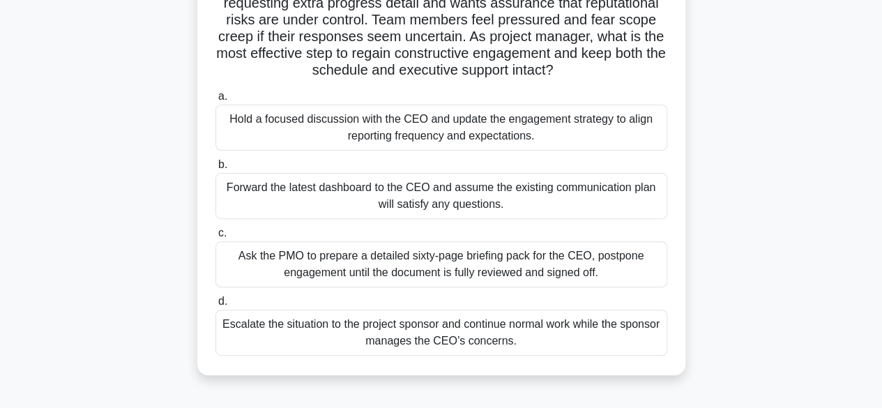
click at [384, 136] on div "Hold a focused discussion with the CEO and update the engagement strategy to al…" at bounding box center [441, 128] width 452 height 46
click at [215, 101] on input "a. Hold a focused discussion with the CEO and update the engagement strategy to…" at bounding box center [215, 96] width 0 height 9
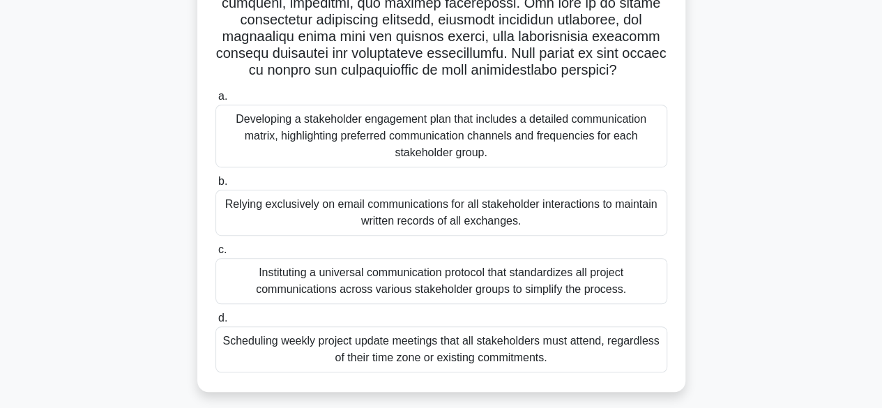
scroll to position [345, 0]
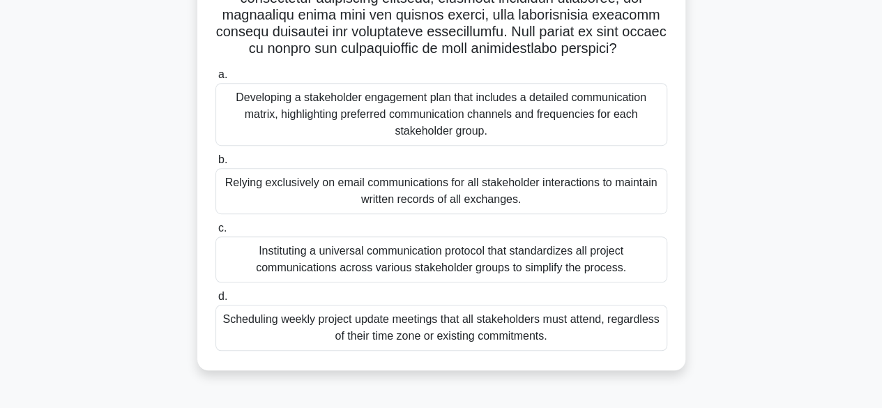
click at [411, 116] on div "Developing a stakeholder engagement plan that includes a detailed communication…" at bounding box center [441, 114] width 452 height 63
click at [215, 79] on input "a. Developing a stakeholder engagement plan that includes a detailed communicat…" at bounding box center [215, 74] width 0 height 9
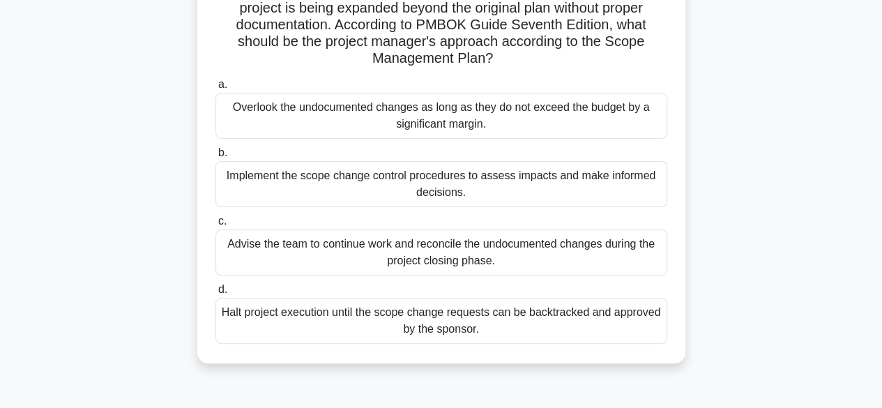
scroll to position [139, 0]
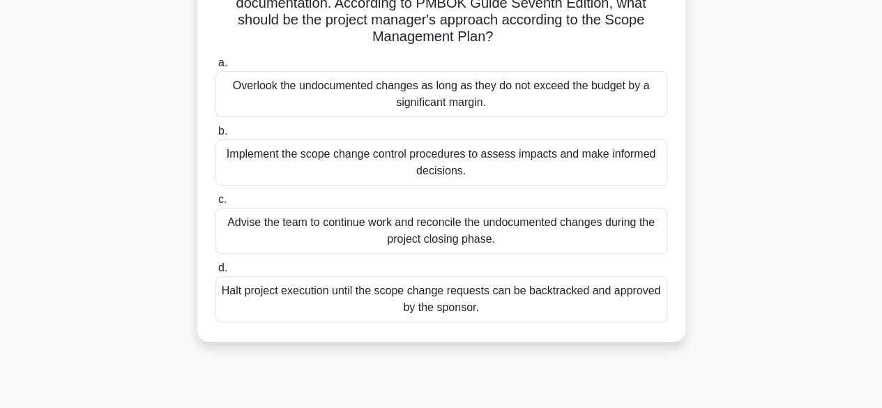
click at [457, 172] on div "Implement the scope change control procedures to assess impacts and make inform…" at bounding box center [441, 162] width 452 height 46
click at [215, 136] on input "b. Implement the scope change control procedures to assess impacts and make inf…" at bounding box center [215, 131] width 0 height 9
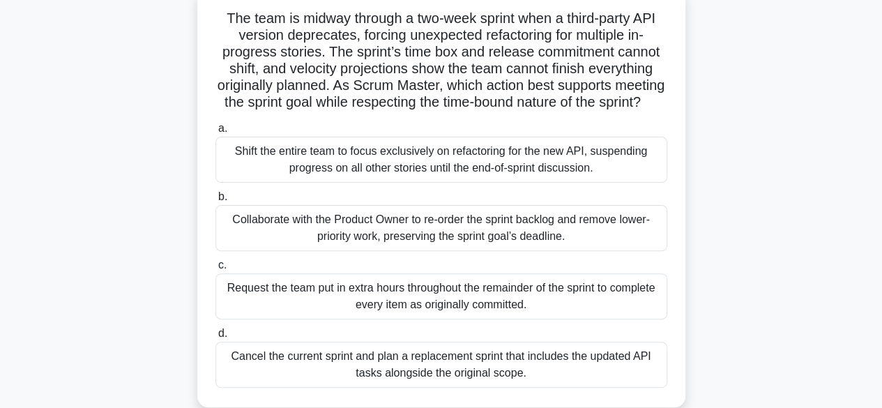
scroll to position [70, 0]
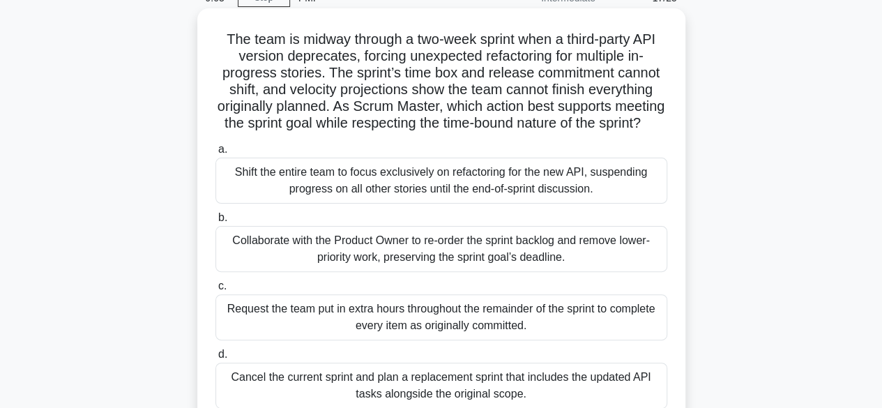
click at [400, 267] on div "Collaborate with the Product Owner to re-order the sprint backlog and remove lo…" at bounding box center [441, 249] width 452 height 46
click at [215, 222] on input "b. Collaborate with the Product Owner to re-order the sprint backlog and remove…" at bounding box center [215, 217] width 0 height 9
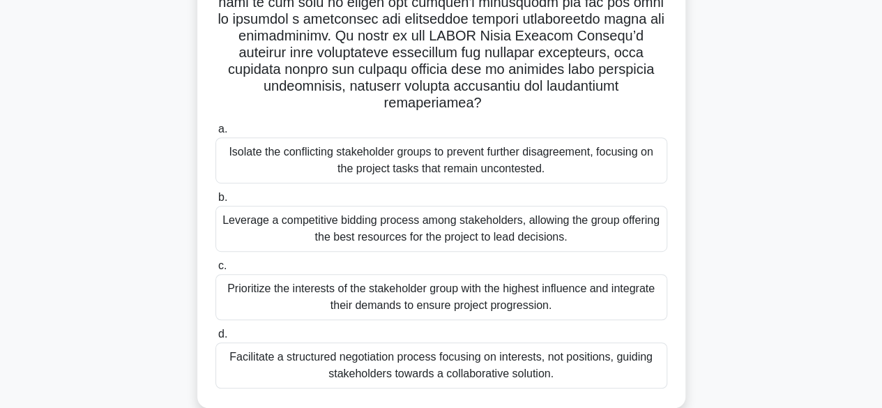
scroll to position [345, 0]
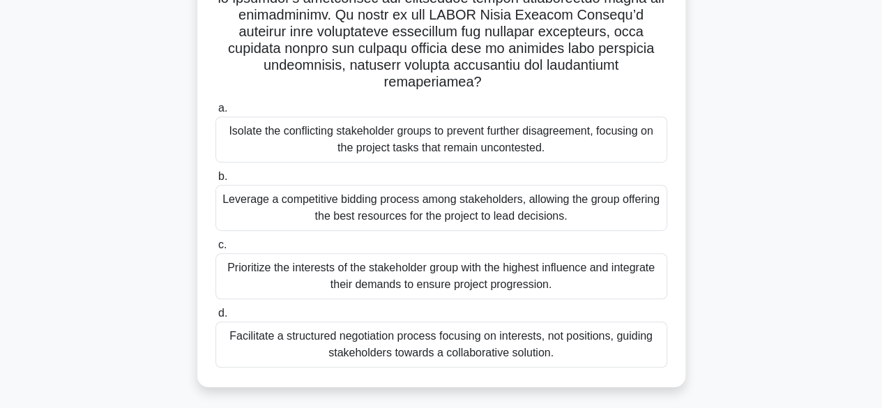
click at [424, 129] on div "Isolate the conflicting stakeholder groups to prevent further disagreement, foc…" at bounding box center [441, 139] width 452 height 46
click at [215, 113] on input "a. Isolate the conflicting stakeholder groups to prevent further disagreement, …" at bounding box center [215, 108] width 0 height 9
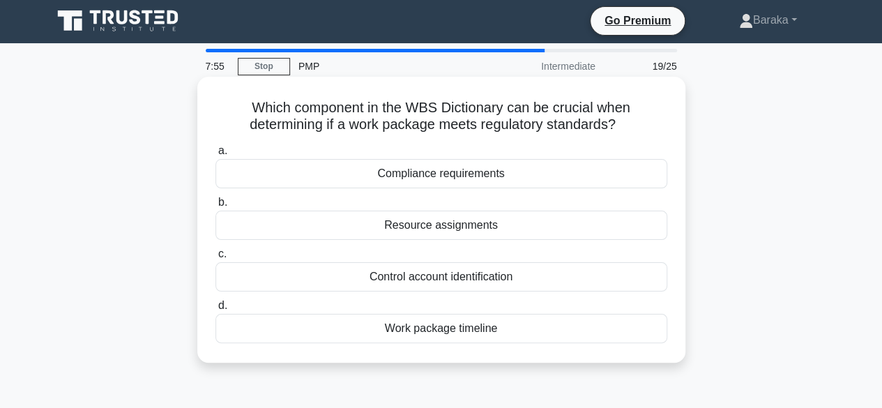
scroll to position [0, 0]
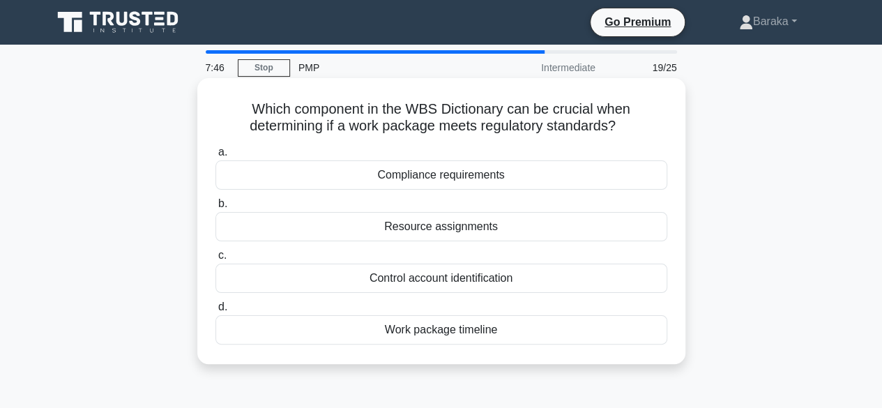
click at [456, 173] on div "Compliance requirements" at bounding box center [441, 174] width 452 height 29
click at [215, 157] on input "a. Compliance requirements" at bounding box center [215, 152] width 0 height 9
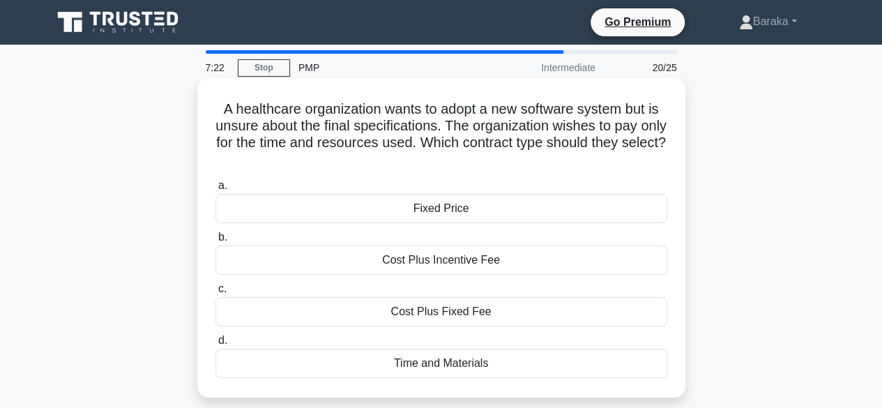
click at [437, 365] on div "Time and Materials" at bounding box center [441, 363] width 452 height 29
click at [215, 345] on input "d. Time and Materials" at bounding box center [215, 340] width 0 height 9
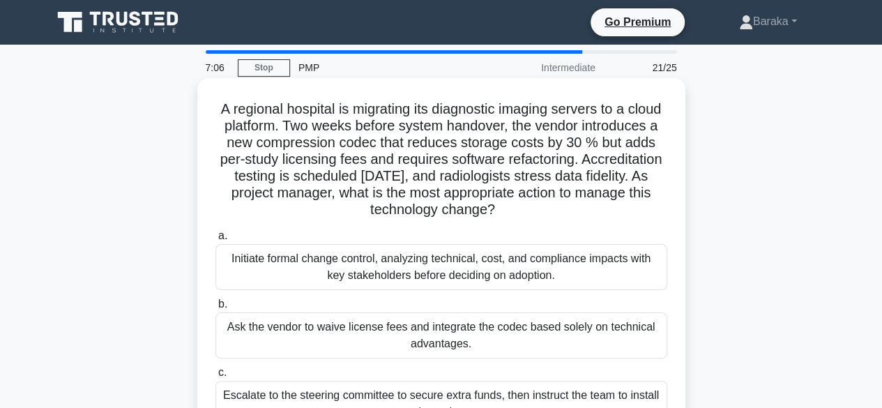
click at [374, 271] on div "Initiate formal change control, analyzing technical, cost, and compliance impac…" at bounding box center [441, 267] width 452 height 46
click at [215, 241] on input "a. Initiate formal change control, analyzing technical, cost, and compliance im…" at bounding box center [215, 235] width 0 height 9
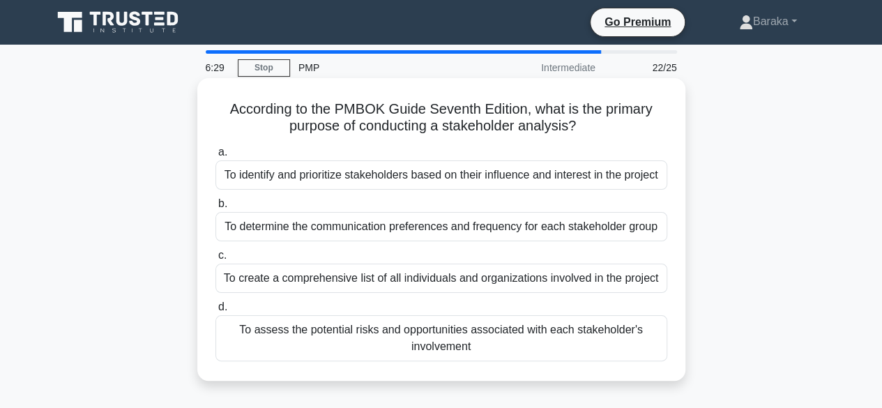
drag, startPoint x: 226, startPoint y: 106, endPoint x: 581, endPoint y: 123, distance: 355.3
click at [581, 123] on h5 "According to the PMBOK Guide Seventh Edition, what is the primary purpose of co…" at bounding box center [441, 117] width 455 height 35
copy h5 "According to the PMBOK Guide Seventh Edition, what is the primary purpose of co…"
click at [424, 175] on div "To identify and prioritize stakeholders based on their influence and interest i…" at bounding box center [441, 174] width 452 height 29
click at [215, 157] on input "a. To identify and prioritize stakeholders based on their influence and interes…" at bounding box center [215, 152] width 0 height 9
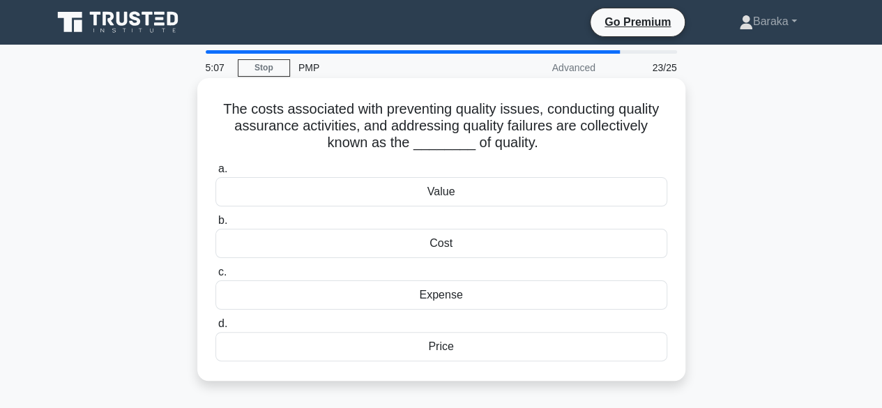
click at [434, 292] on div "Expense" at bounding box center [441, 294] width 452 height 29
click at [215, 277] on input "c. Expense" at bounding box center [215, 272] width 0 height 9
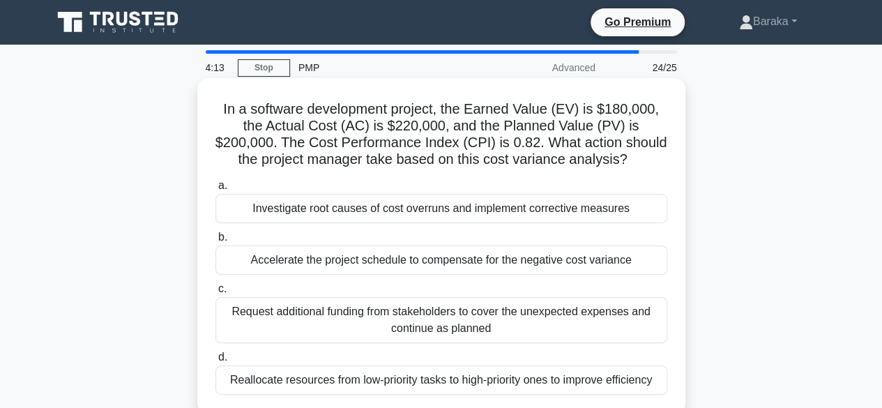
click at [404, 211] on div "Investigate root causes of cost overruns and implement corrective measures" at bounding box center [441, 208] width 452 height 29
click at [438, 208] on div "Investigate root causes of cost overruns and implement corrective measures" at bounding box center [441, 208] width 452 height 29
click at [215, 190] on input "a. Investigate root causes of cost overruns and implement corrective measures" at bounding box center [215, 185] width 0 height 9
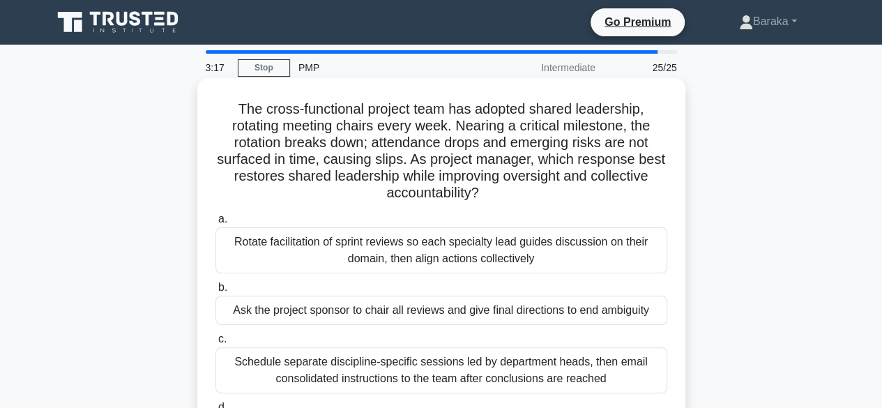
scroll to position [70, 0]
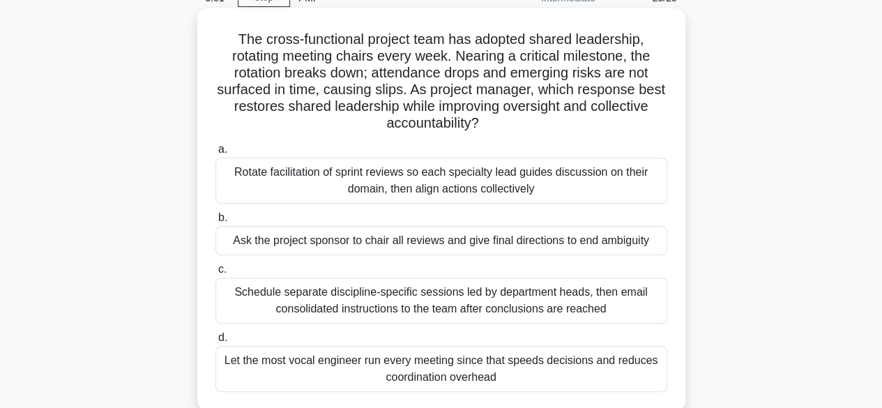
click at [354, 172] on div "Rotate facilitation of sprint reviews so each specialty lead guides discussion …" at bounding box center [441, 181] width 452 height 46
click at [215, 154] on input "a. Rotate facilitation of sprint reviews so each specialty lead guides discussi…" at bounding box center [215, 149] width 0 height 9
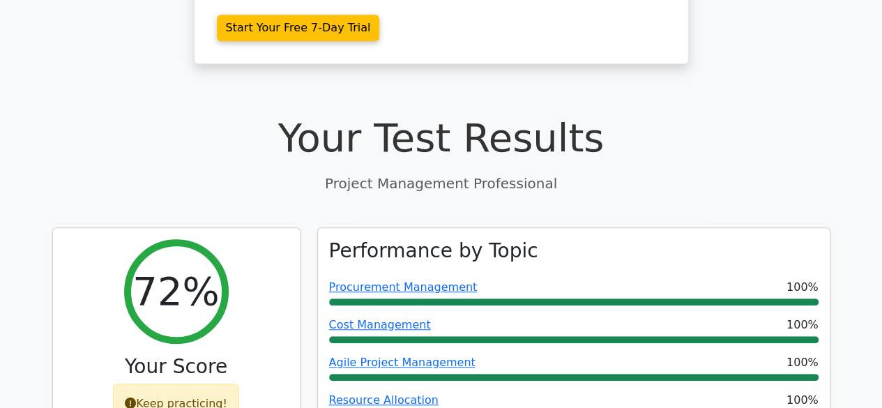
scroll to position [418, 0]
